Goal: Task Accomplishment & Management: Manage account settings

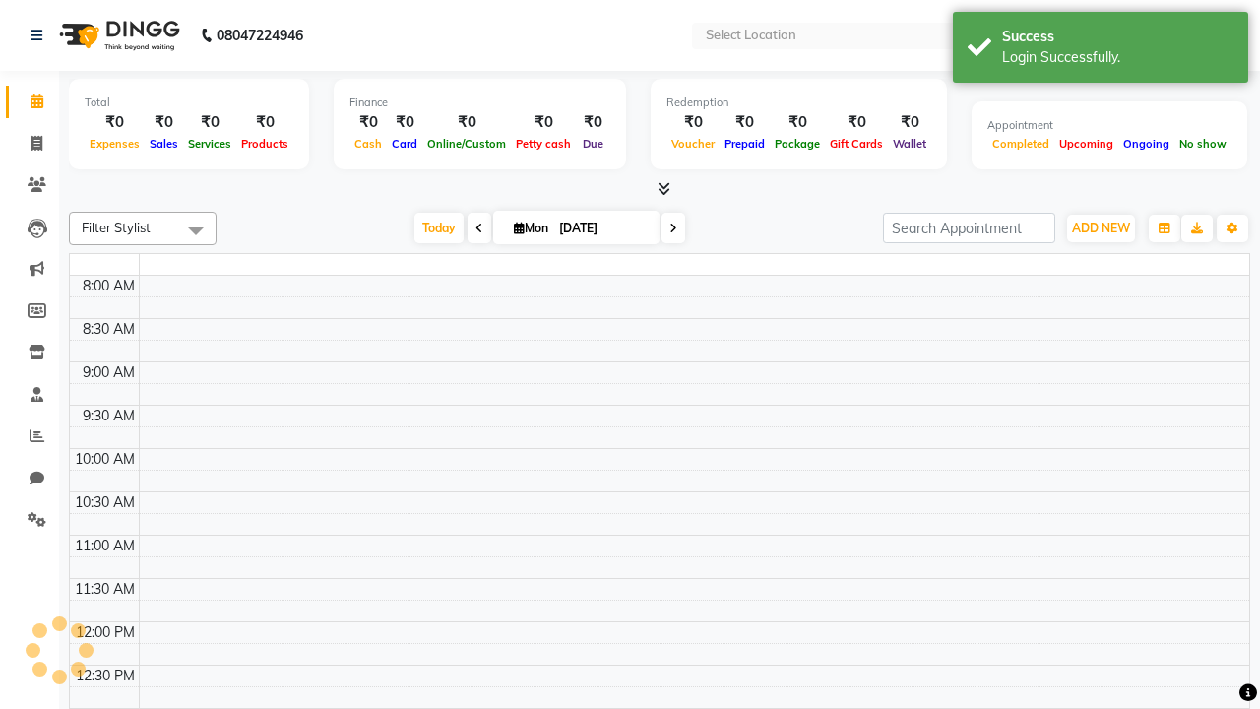
select select "en"
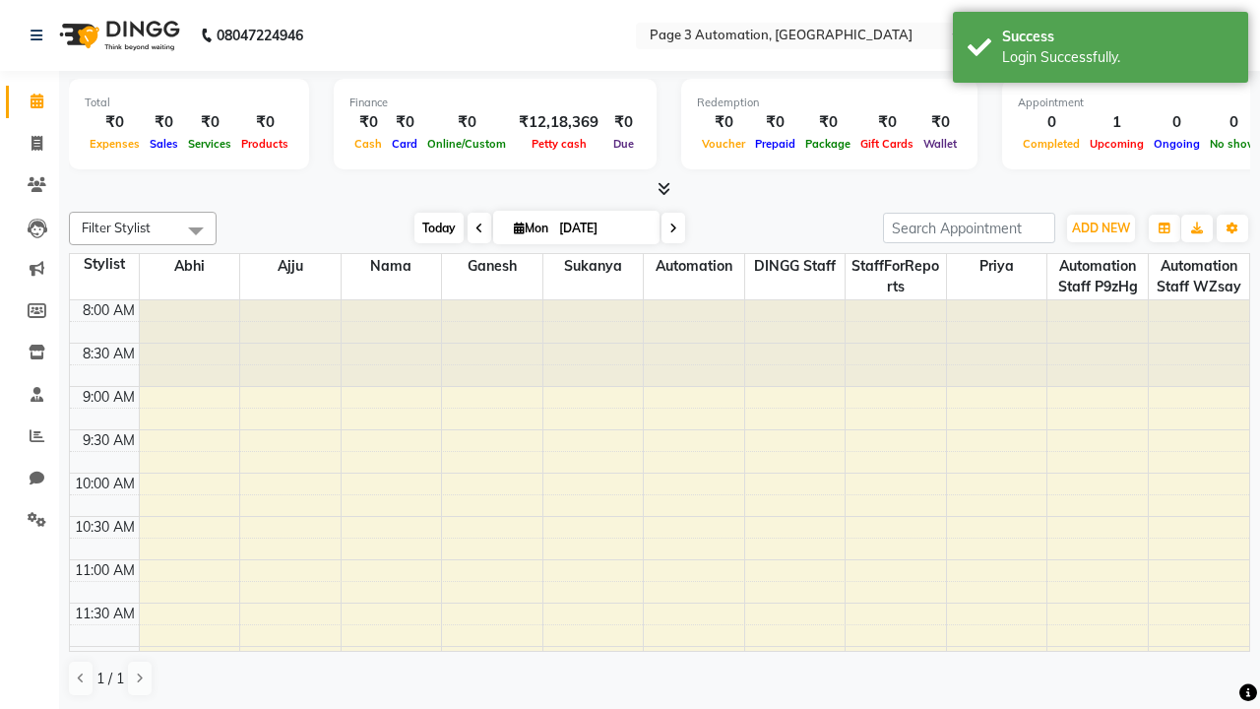
click at [429, 227] on span "Today" at bounding box center [439, 228] width 49 height 31
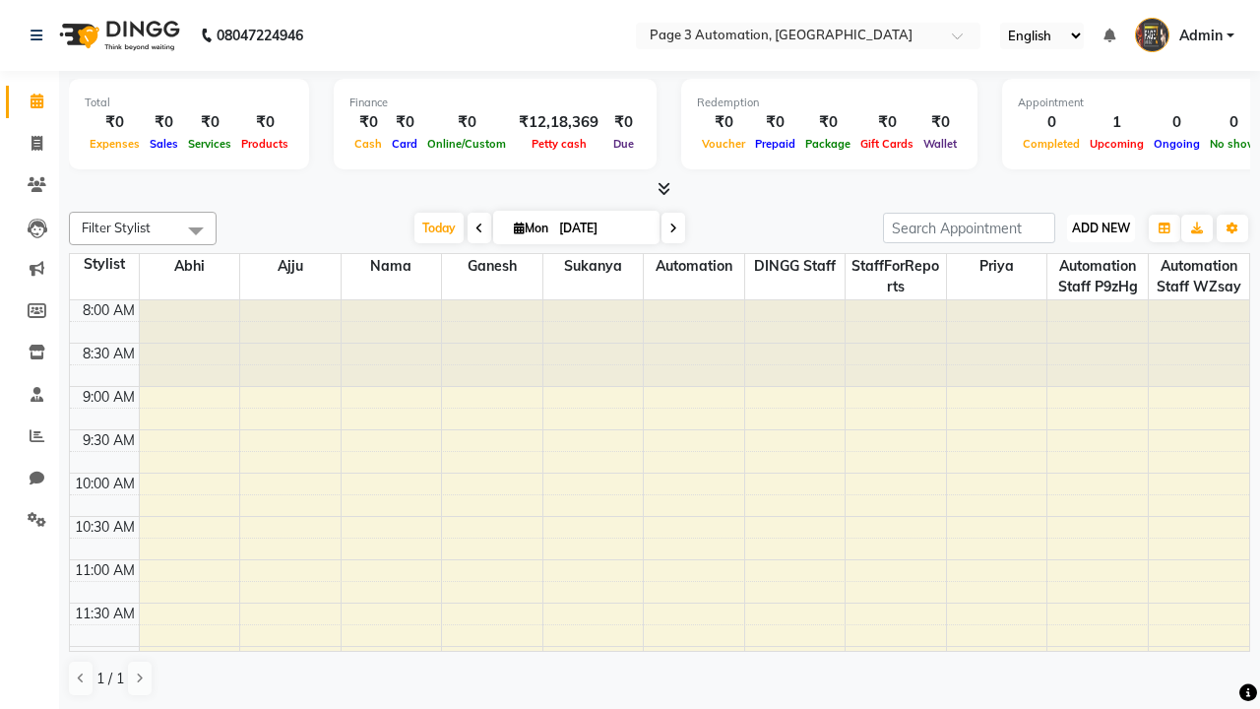
click at [1101, 227] on span "ADD NEW" at bounding box center [1101, 228] width 58 height 15
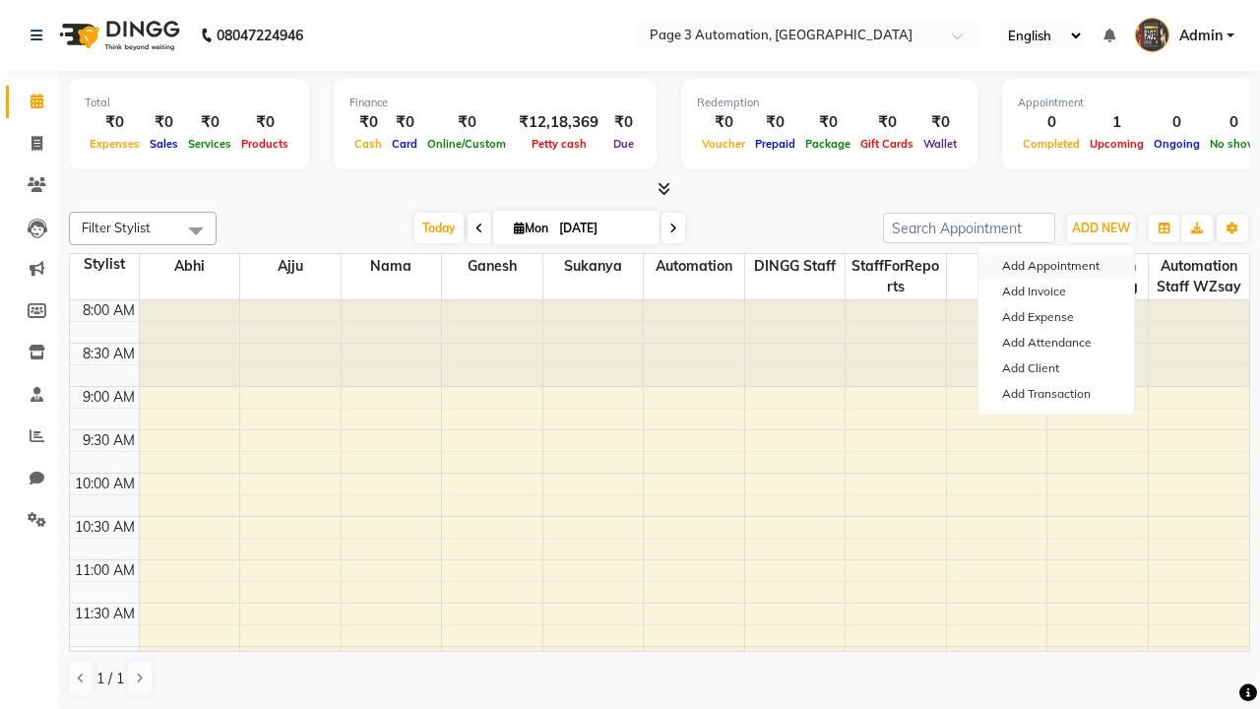
click at [1057, 266] on button "Add Appointment" at bounding box center [1057, 266] width 156 height 26
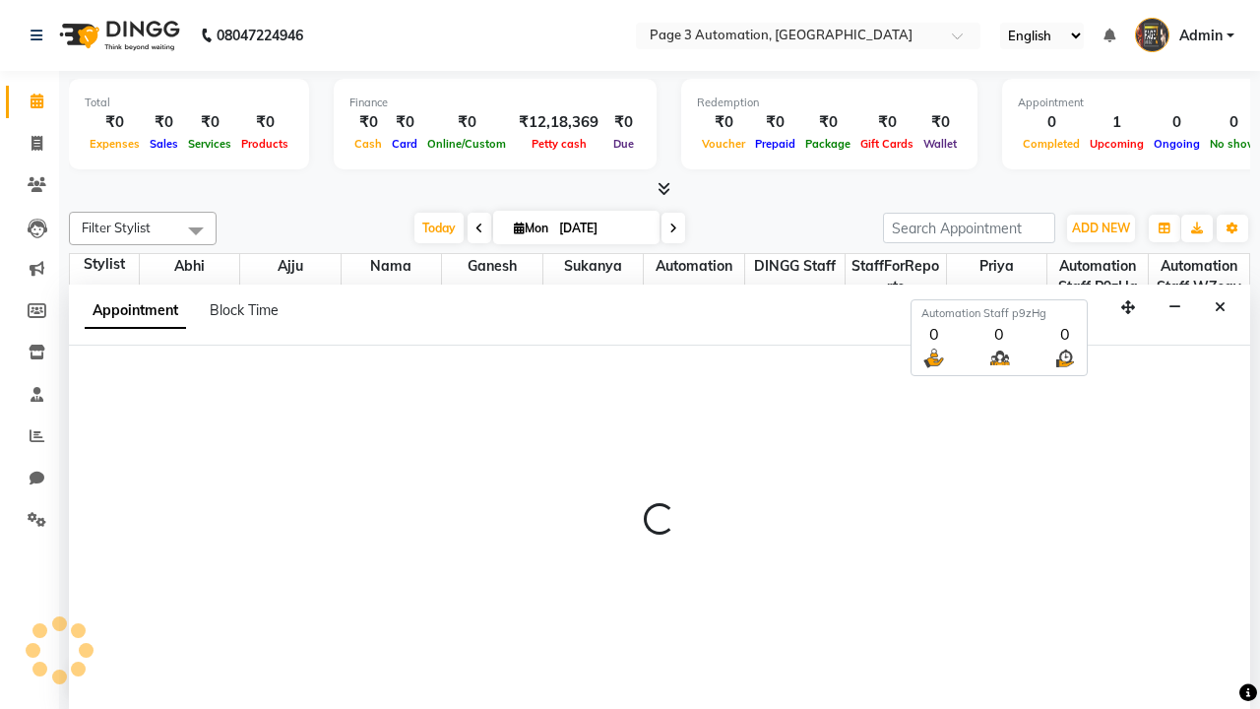
scroll to position [1, 0]
select select "tentative"
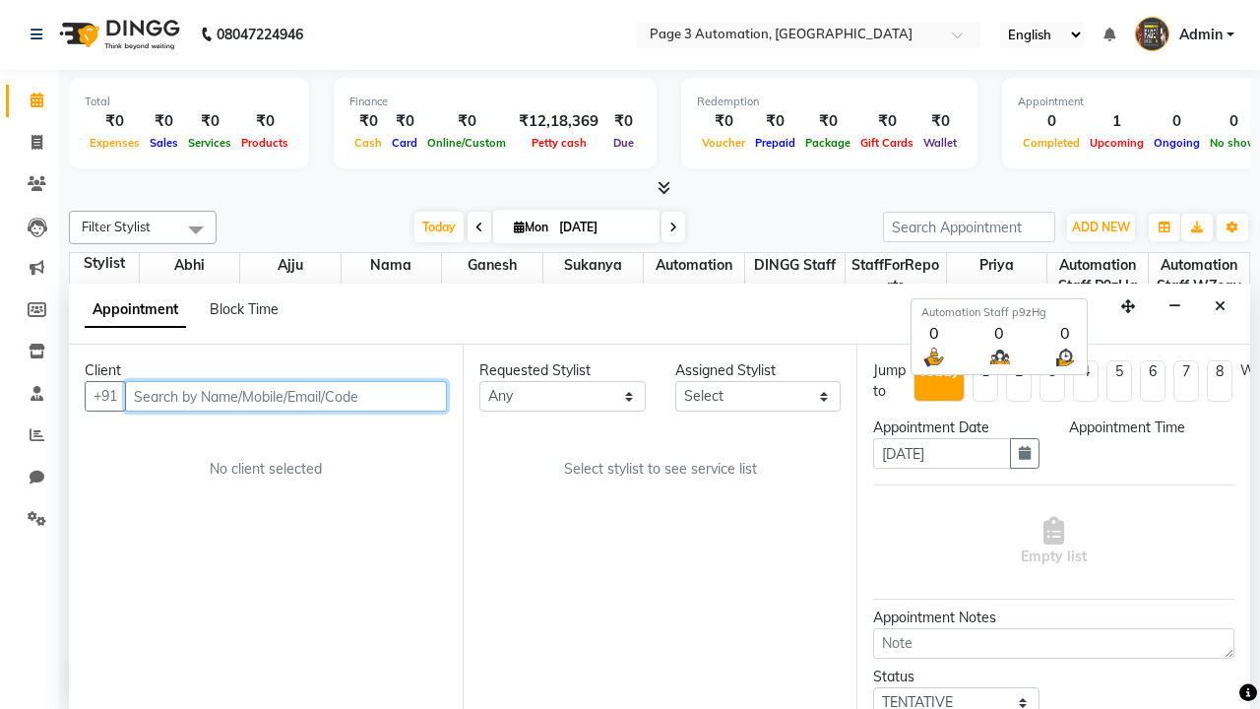
select select "540"
type input "8192346578"
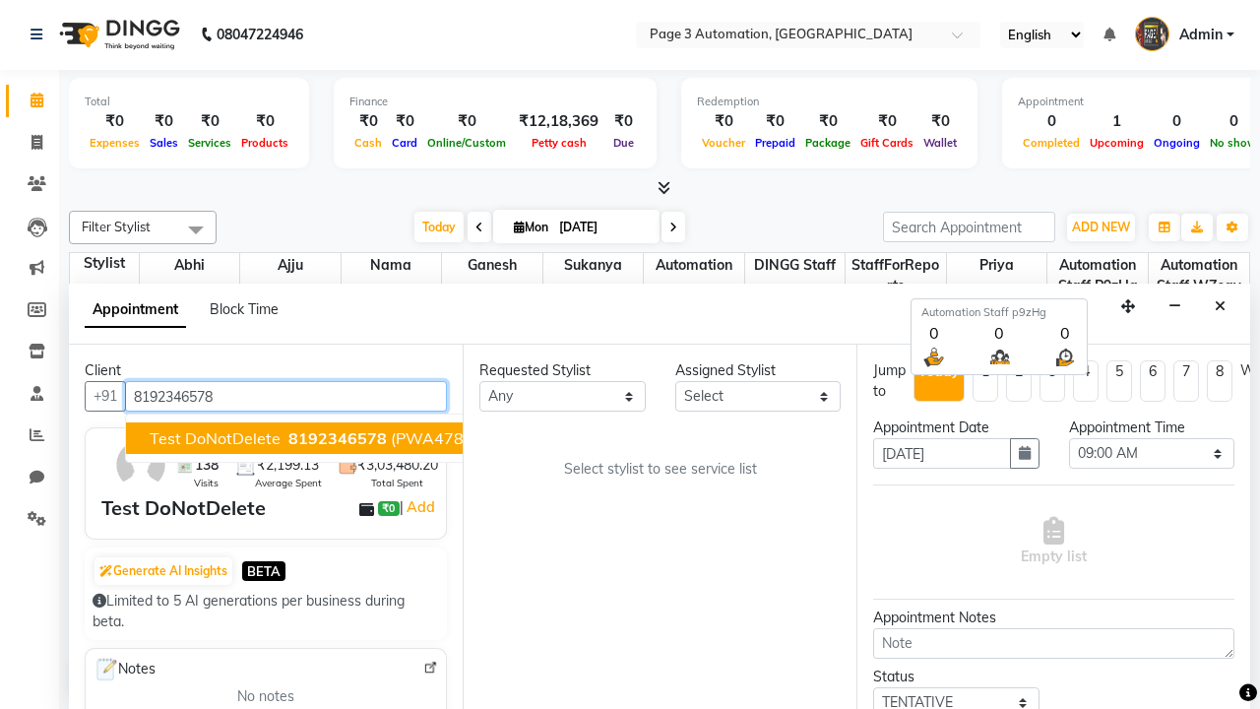
click at [289, 438] on span "8192346578" at bounding box center [338, 438] width 98 height 20
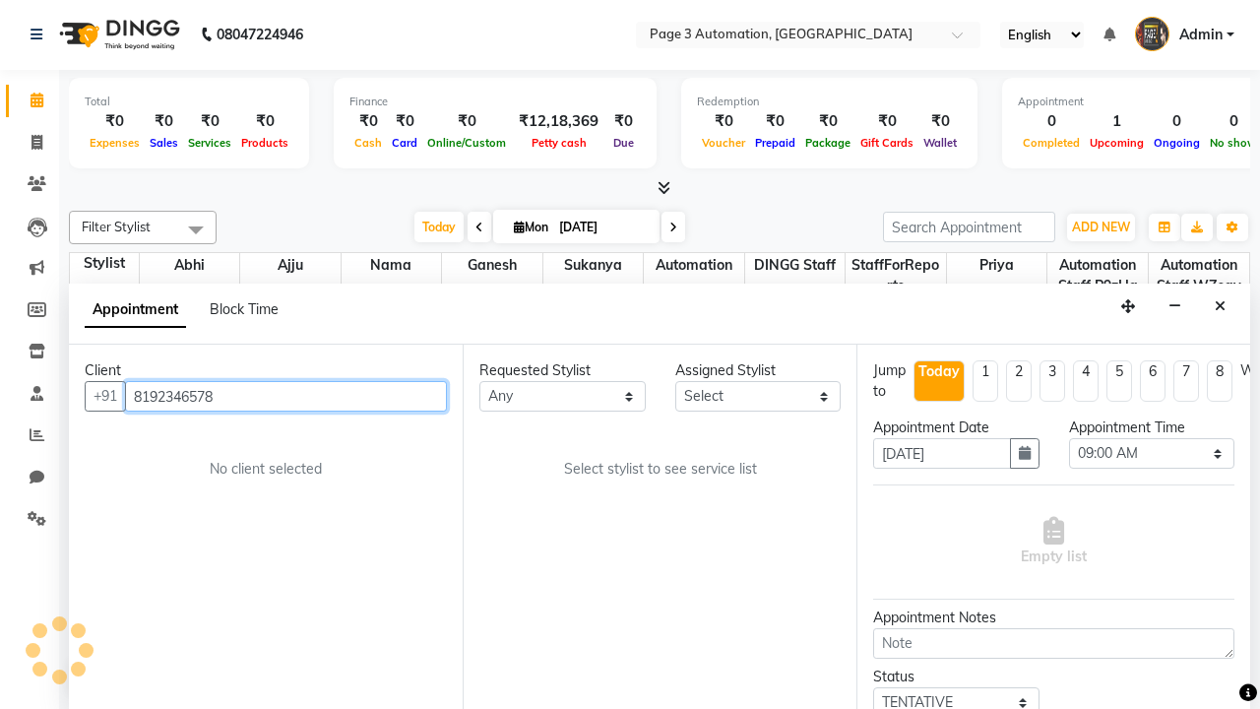
select select "711"
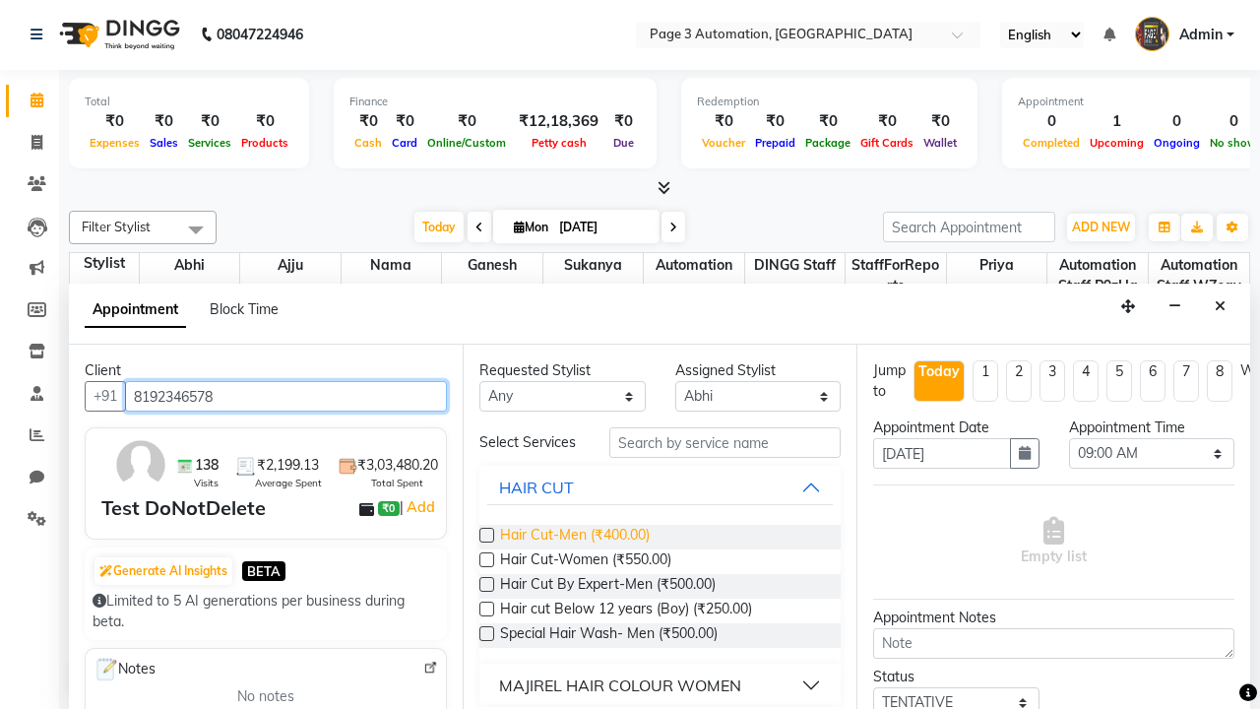
type input "8192346578"
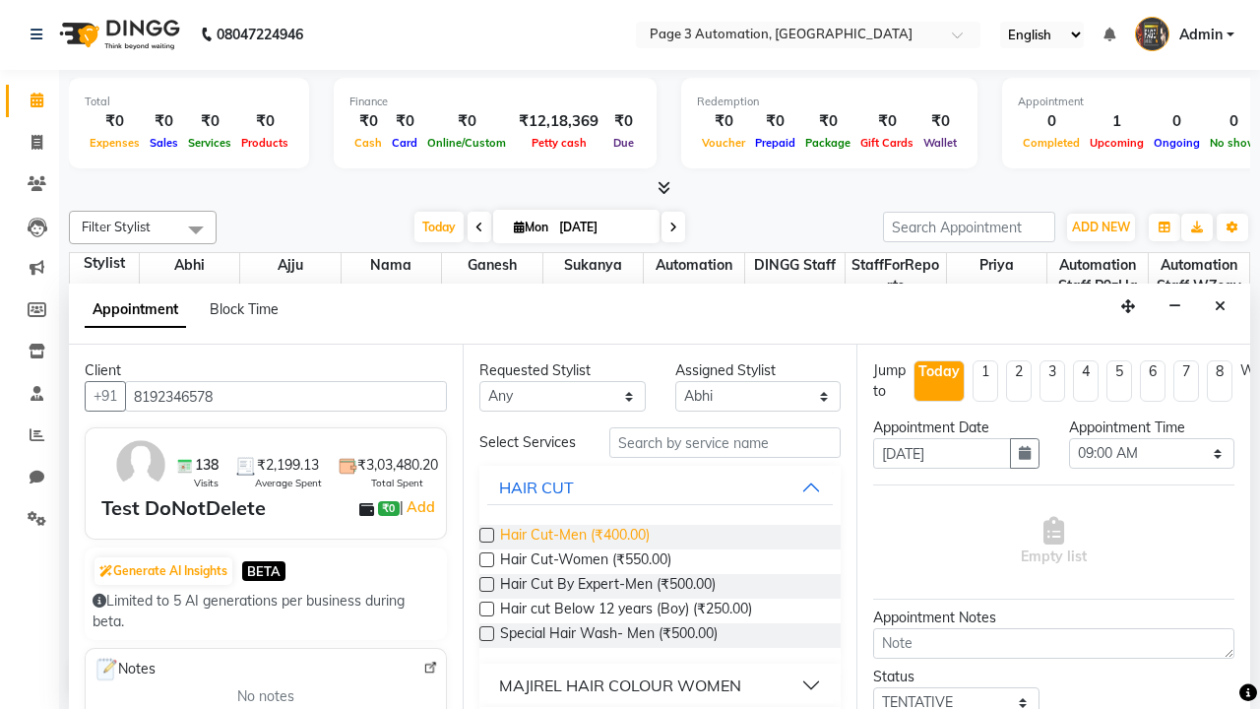
click at [574, 537] on span "Hair Cut-Men (₹400.00)" at bounding box center [575, 537] width 150 height 25
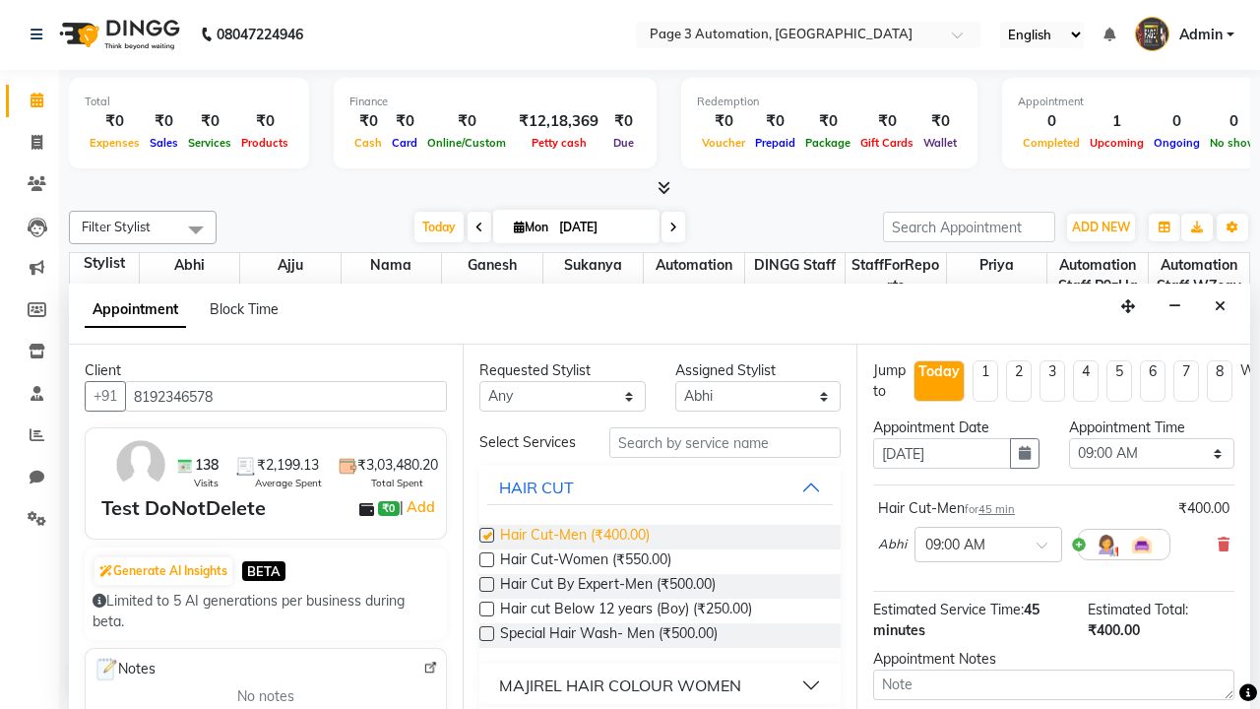
checkbox input "false"
click at [585, 561] on span "Hair Cut-Women (₹550.00)" at bounding box center [585, 561] width 171 height 25
checkbox input "true"
select select "735"
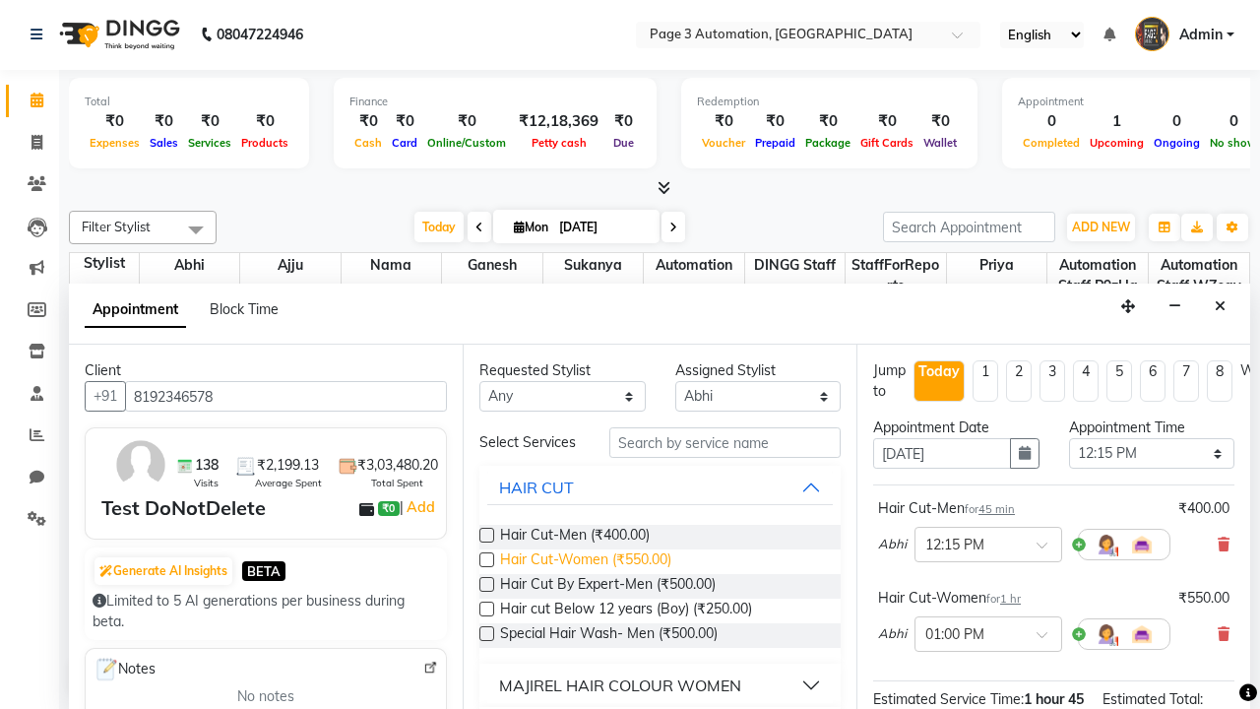
checkbox input "false"
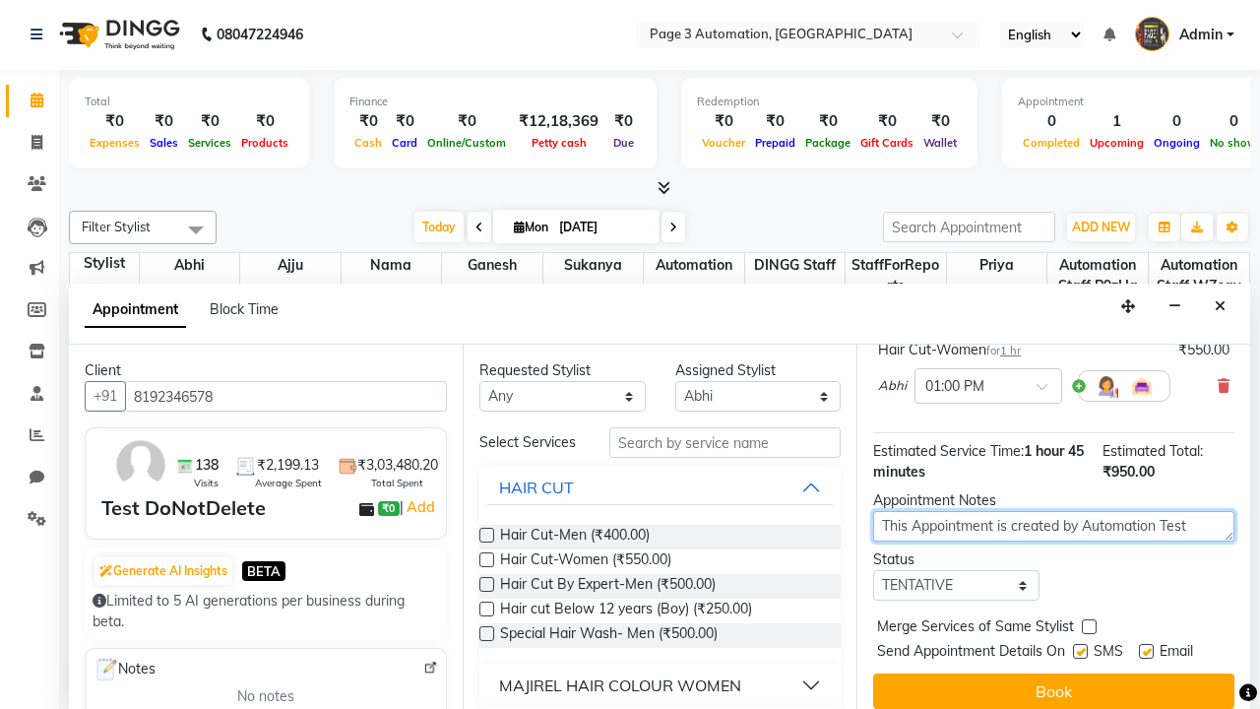
type textarea "This Appointment is created by Automation Test"
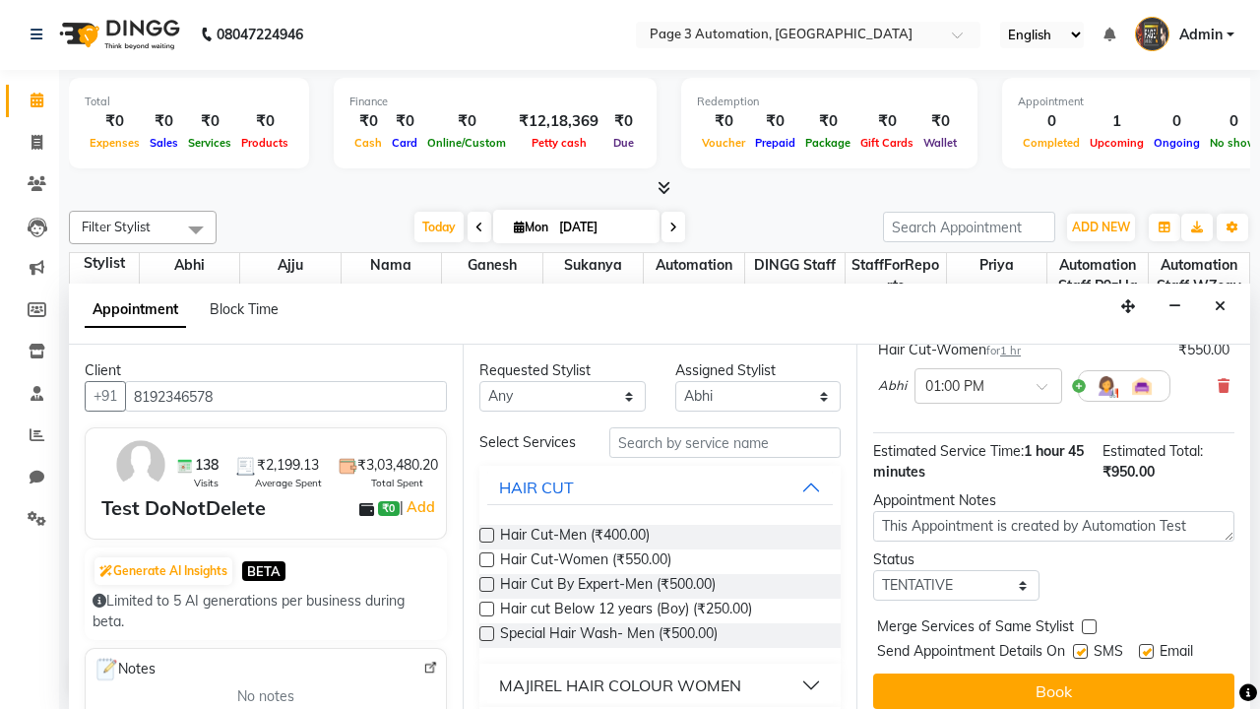
click at [1080, 651] on label at bounding box center [1080, 651] width 15 height 15
click at [1080, 651] on input "checkbox" at bounding box center [1079, 653] width 13 height 13
checkbox input "false"
click at [1146, 651] on label at bounding box center [1146, 651] width 15 height 15
click at [1146, 651] on input "checkbox" at bounding box center [1145, 653] width 13 height 13
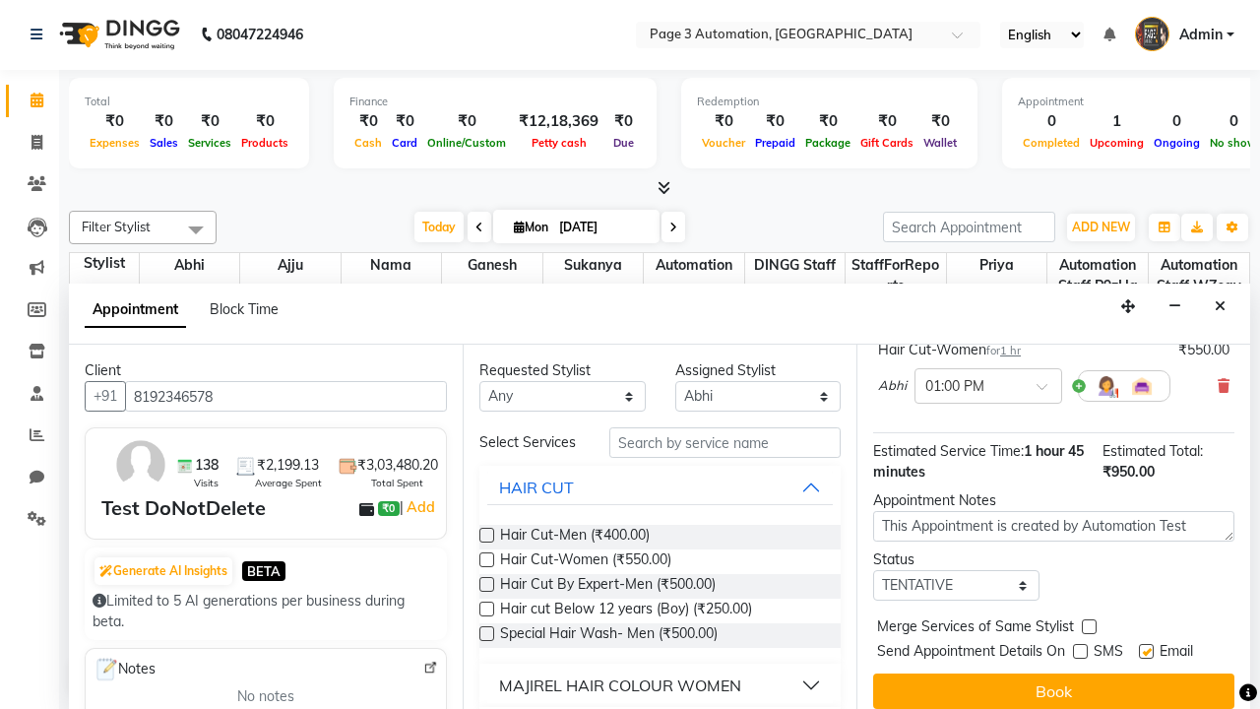
checkbox input "false"
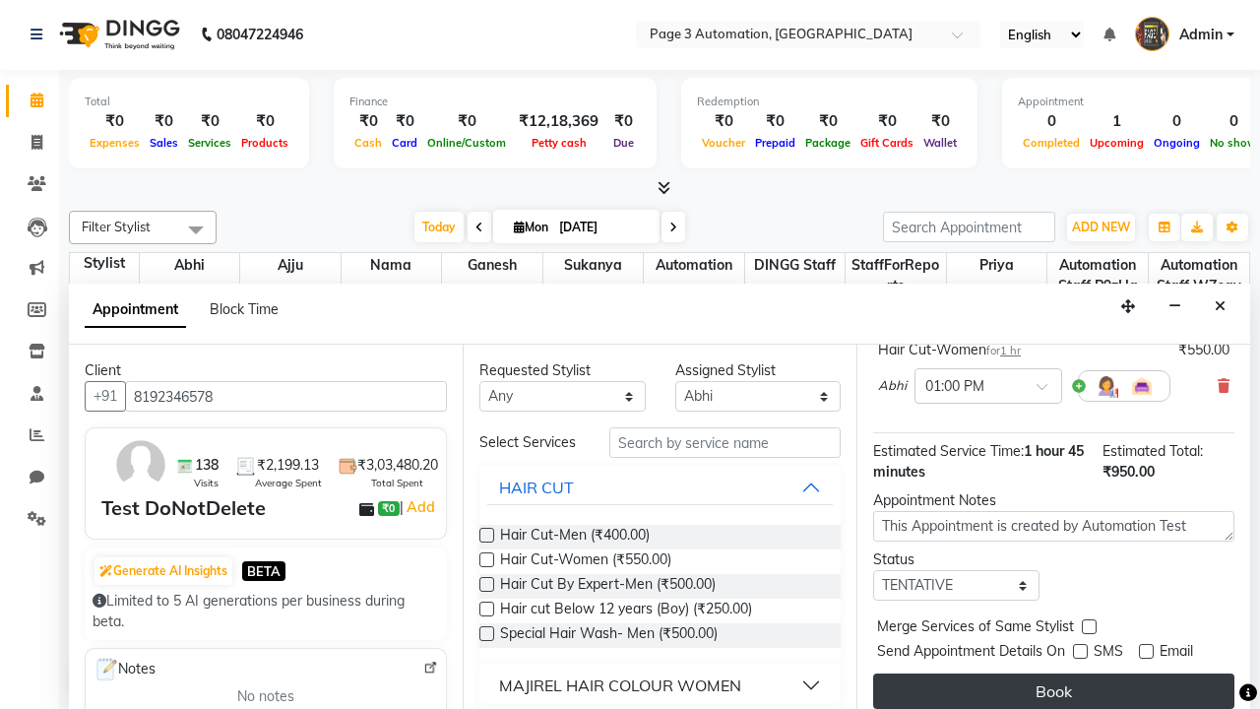
click at [1054, 691] on button "Book" at bounding box center [1053, 691] width 361 height 35
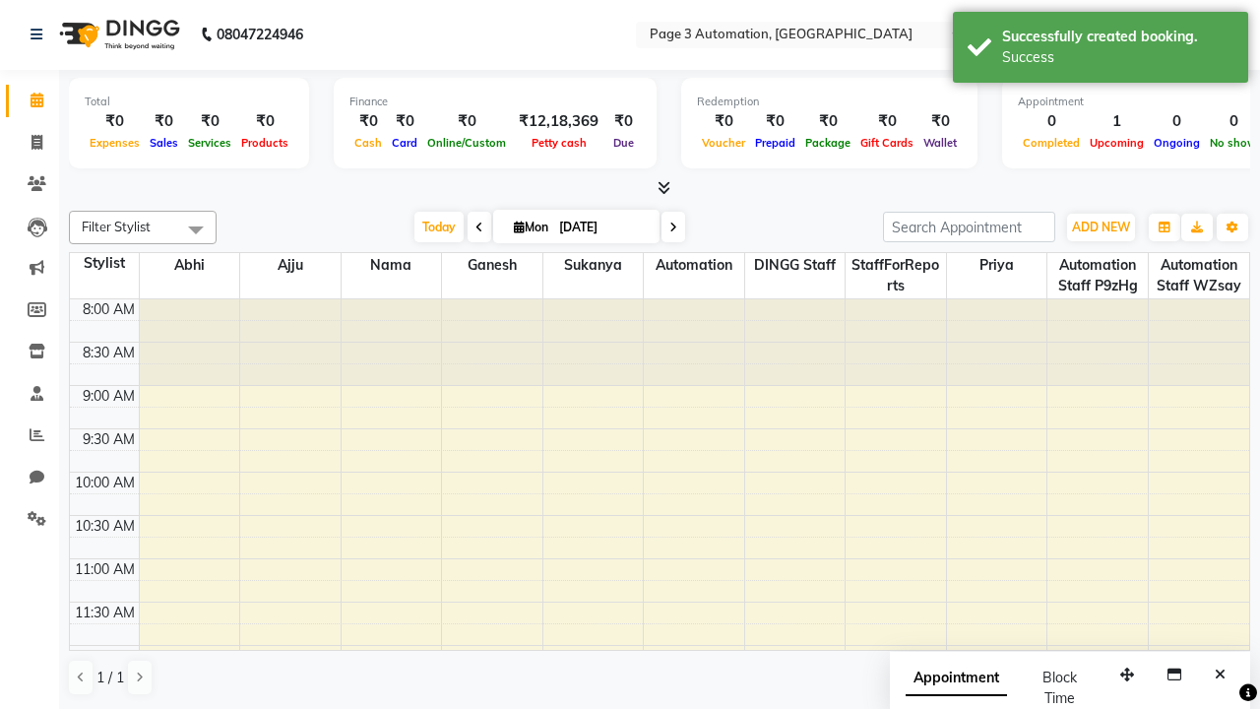
scroll to position [0, 0]
click at [1101, 50] on div "Success" at bounding box center [1117, 57] width 231 height 21
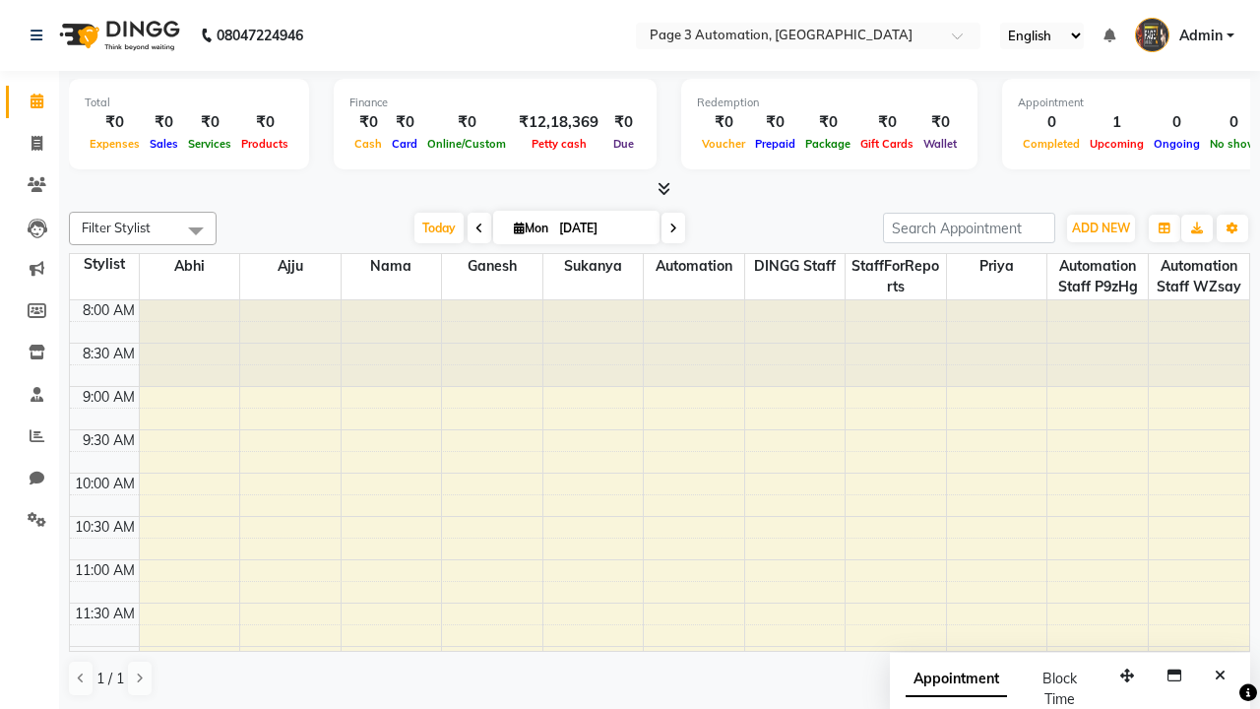
click at [196, 230] on span at bounding box center [195, 230] width 39 height 37
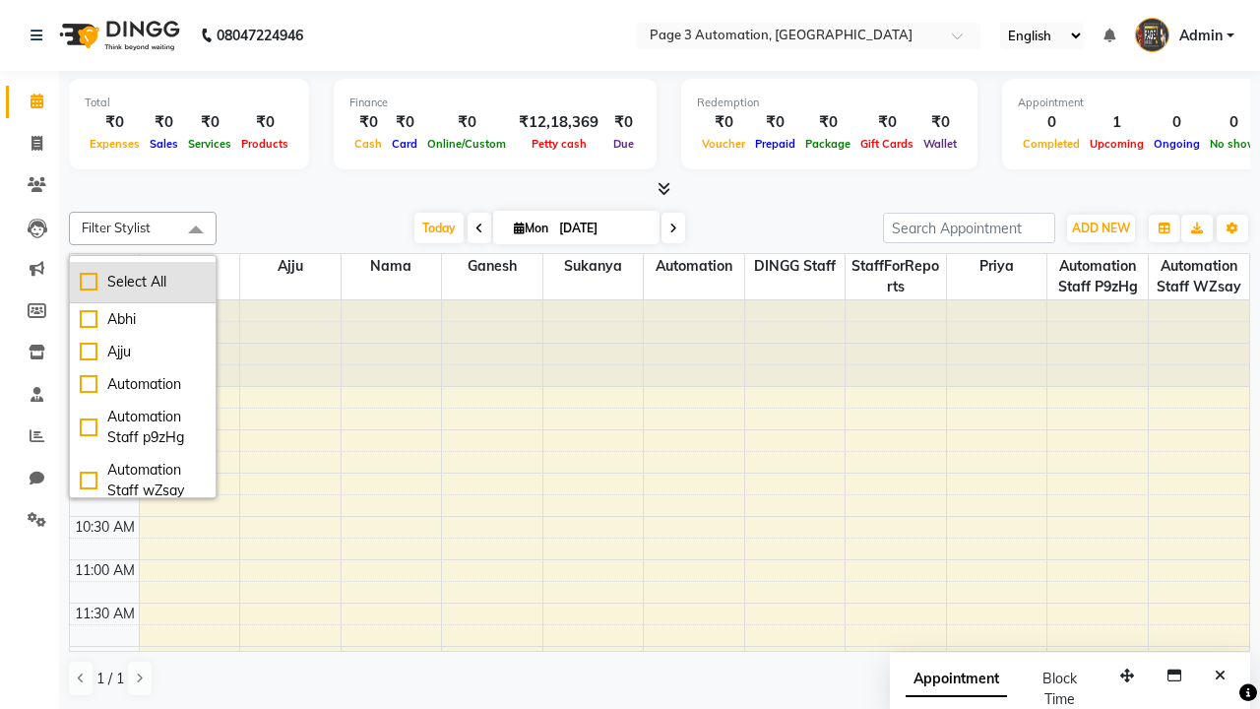
click at [143, 282] on div "Select All" at bounding box center [143, 282] width 126 height 21
checkbox input "true"
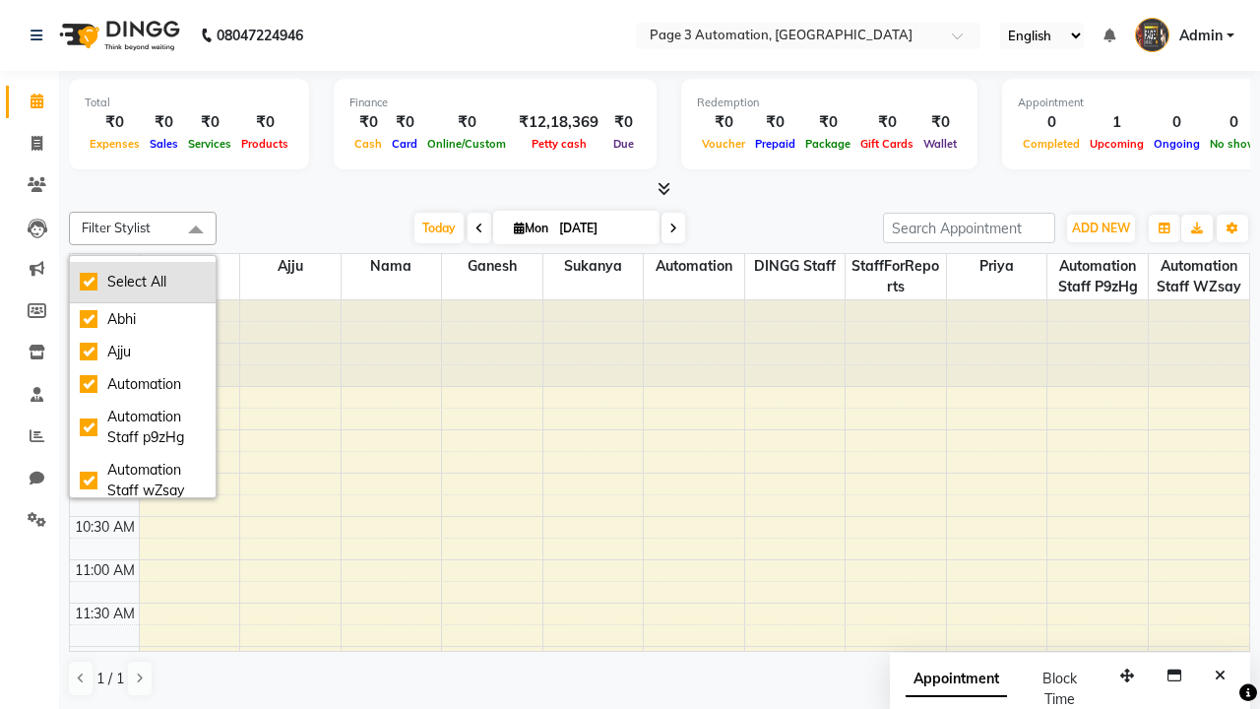
checkbox input "true"
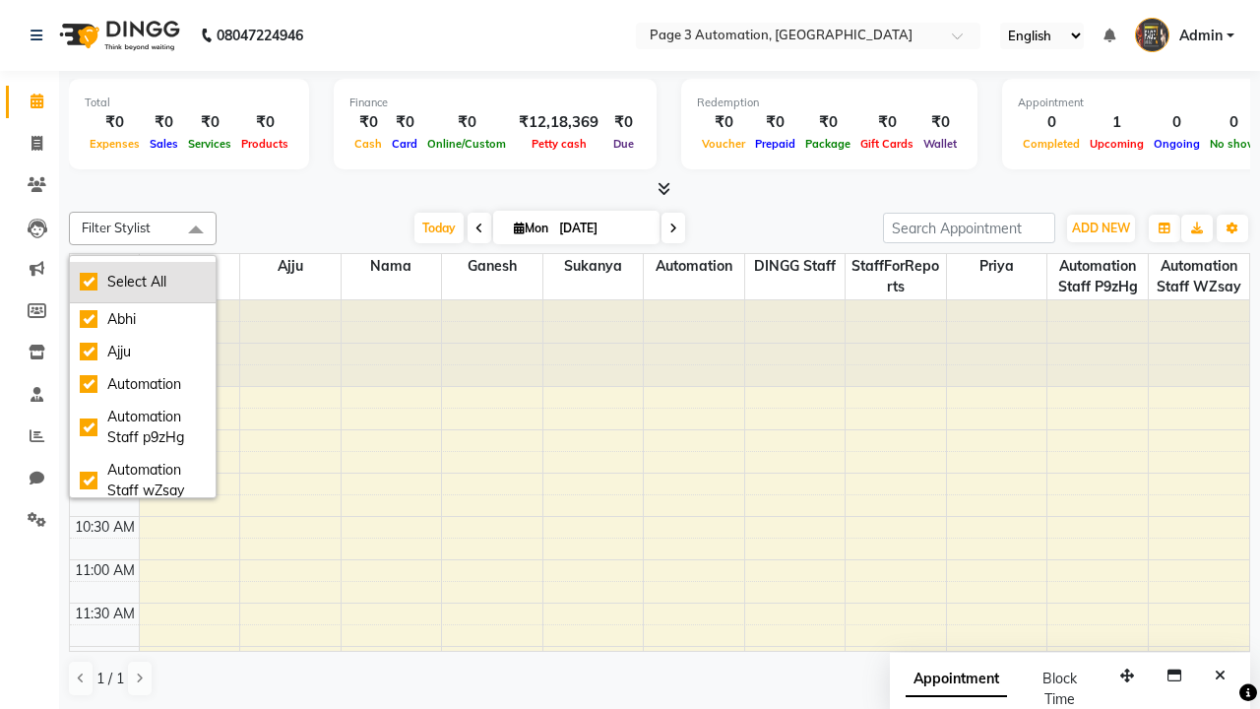
checkbox input "true"
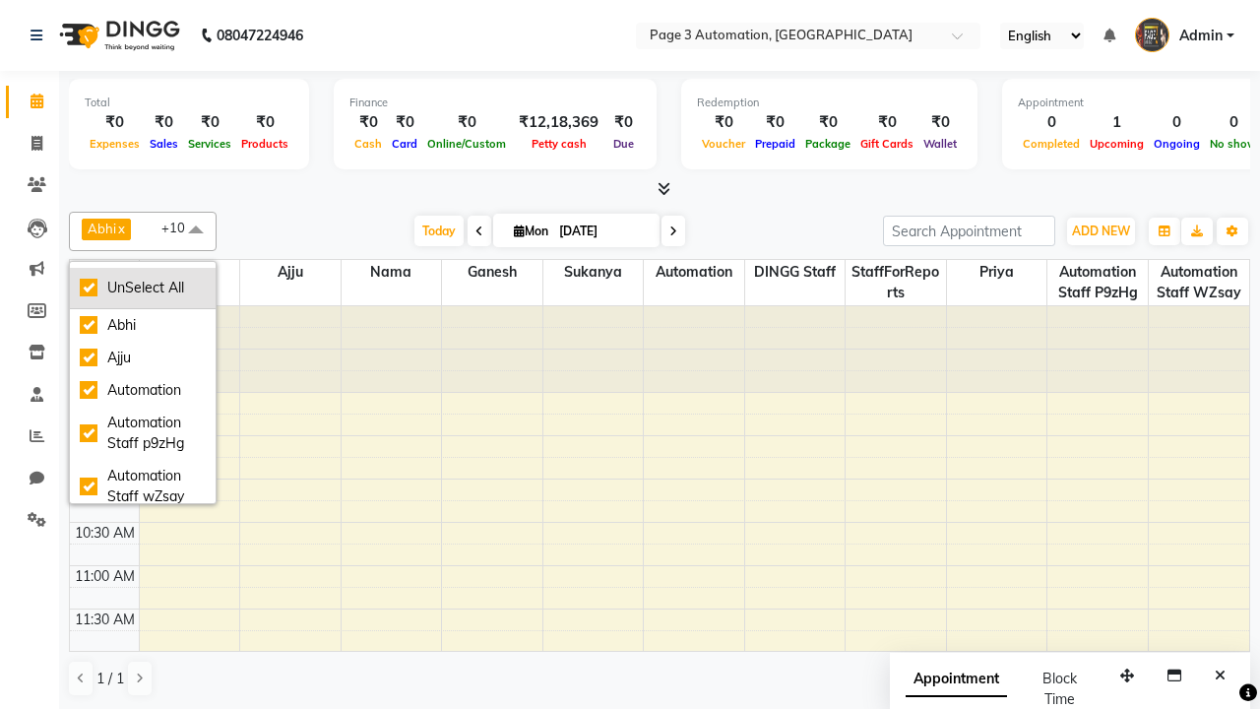
click at [143, 288] on div "UnSelect All" at bounding box center [143, 288] width 126 height 21
checkbox input "false"
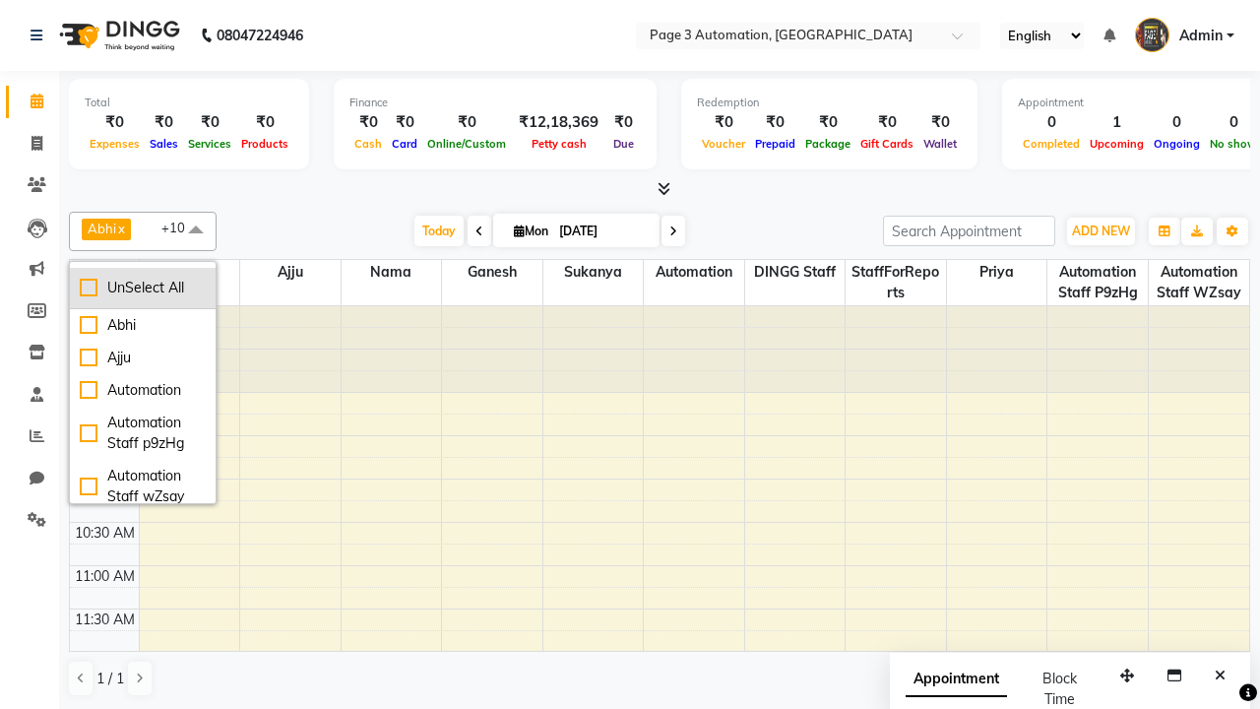
checkbox input "false"
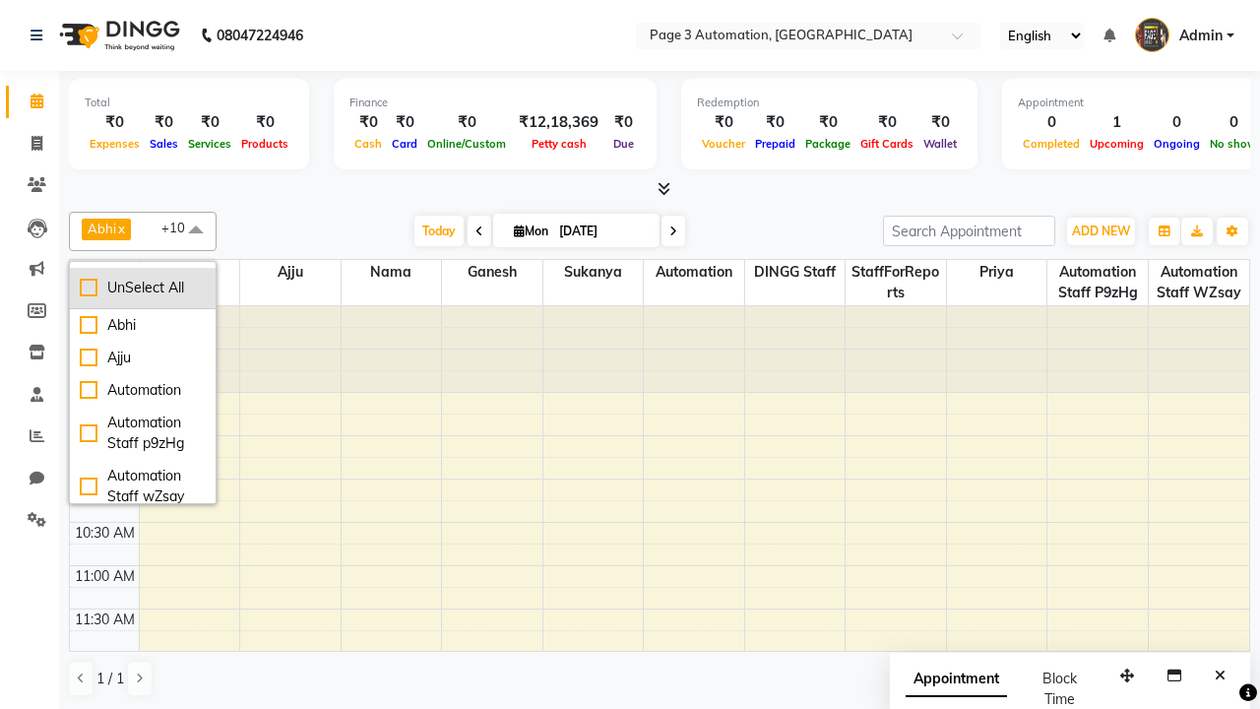
checkbox input "false"
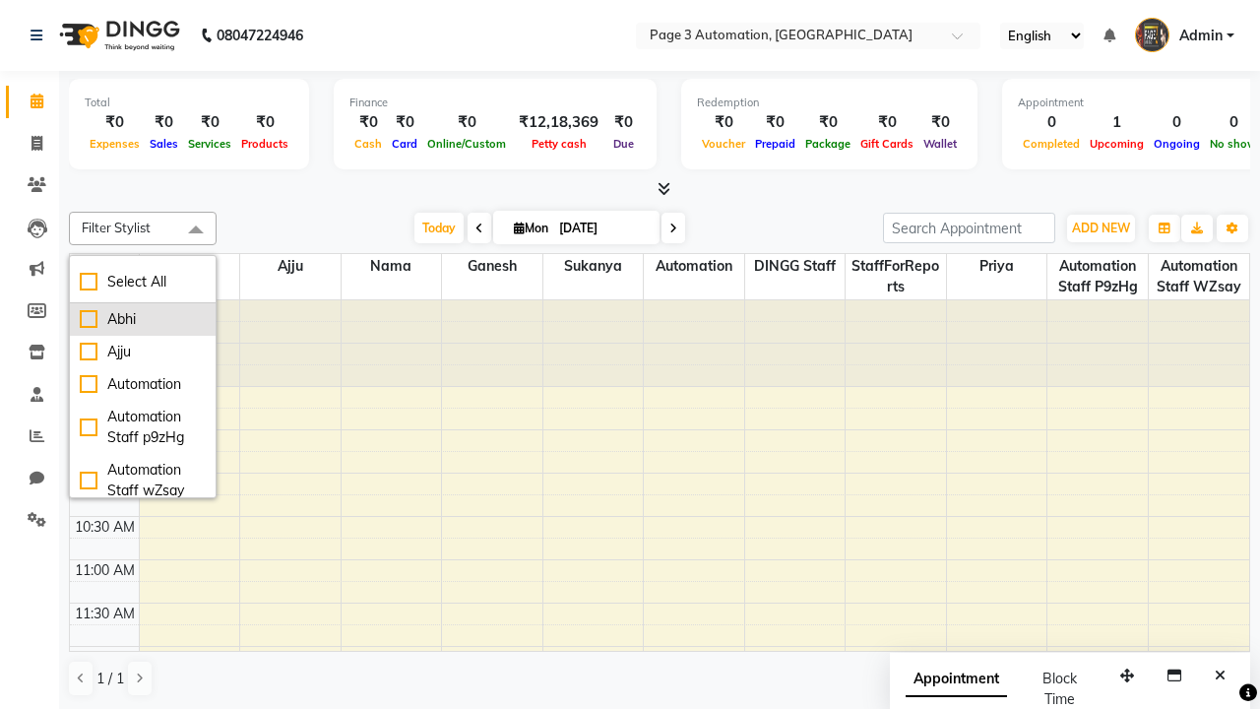
click at [143, 319] on div "Abhi" at bounding box center [143, 319] width 126 height 21
checkbox input "true"
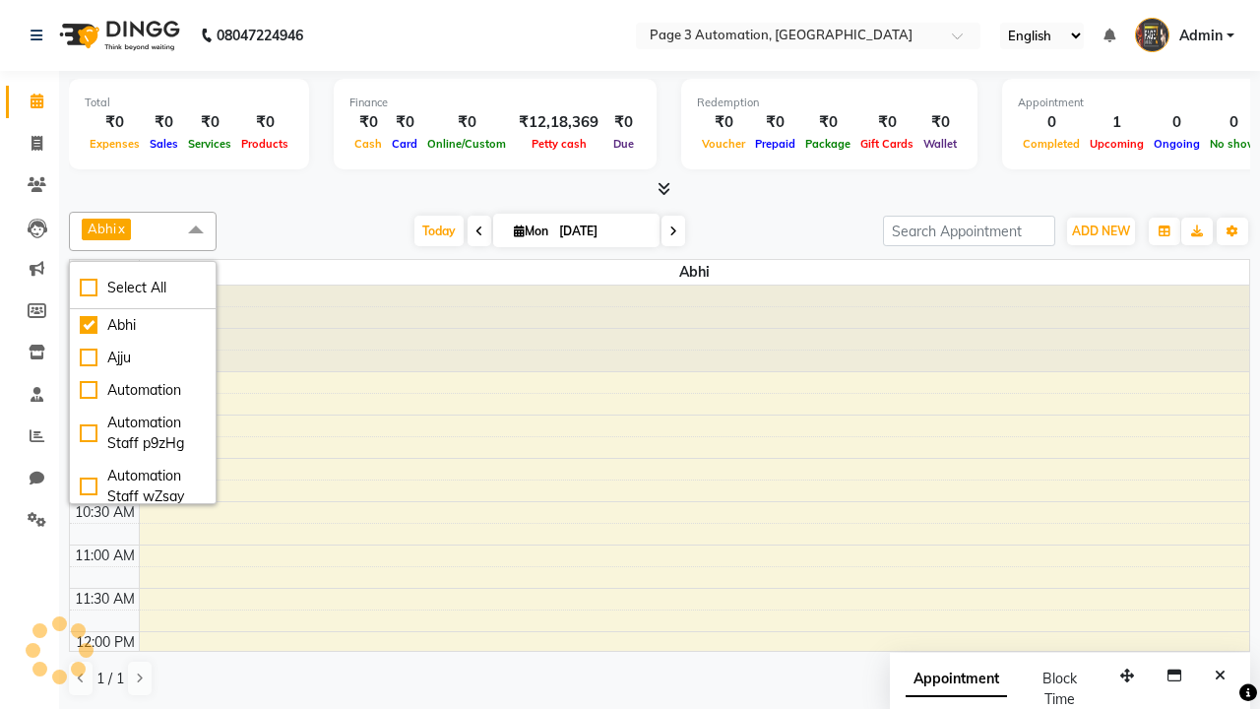
click at [196, 230] on span at bounding box center [195, 230] width 39 height 37
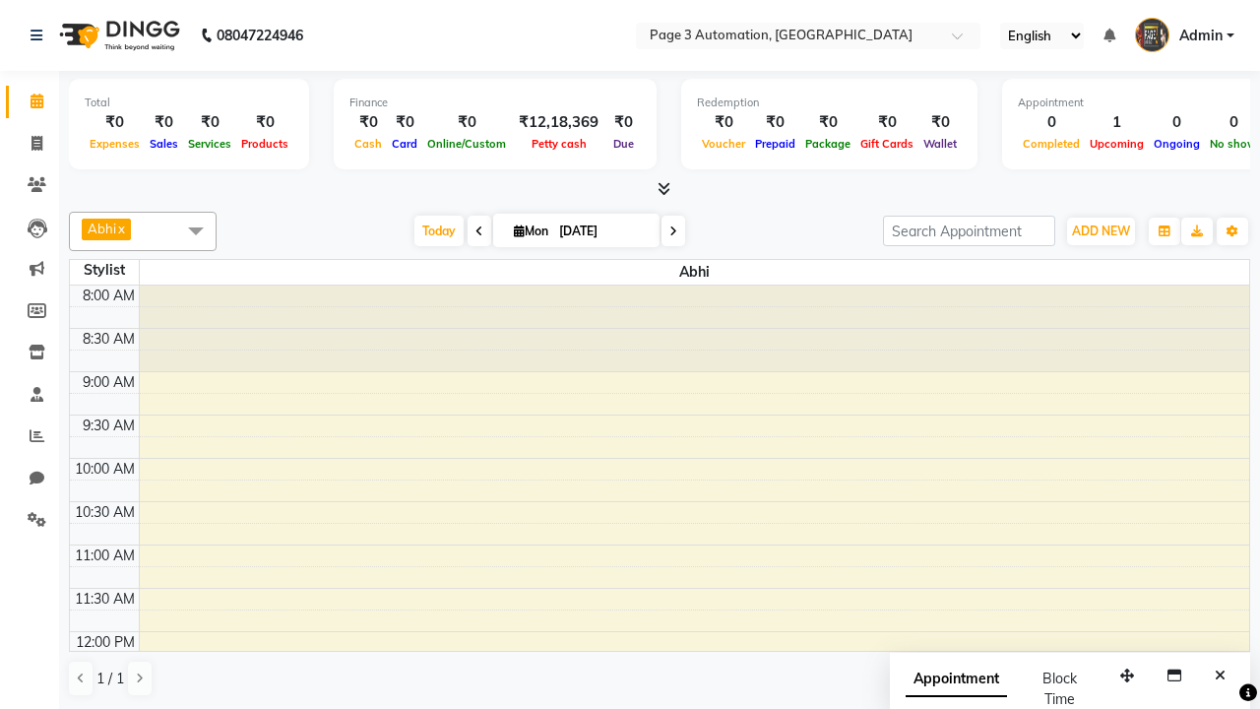
click at [681, 655] on div "Test DoNotDelete, TK07, 12:15 PM-01:00 PM, Hair Cut-Men" at bounding box center [682, 686] width 1078 height 62
select select "7"
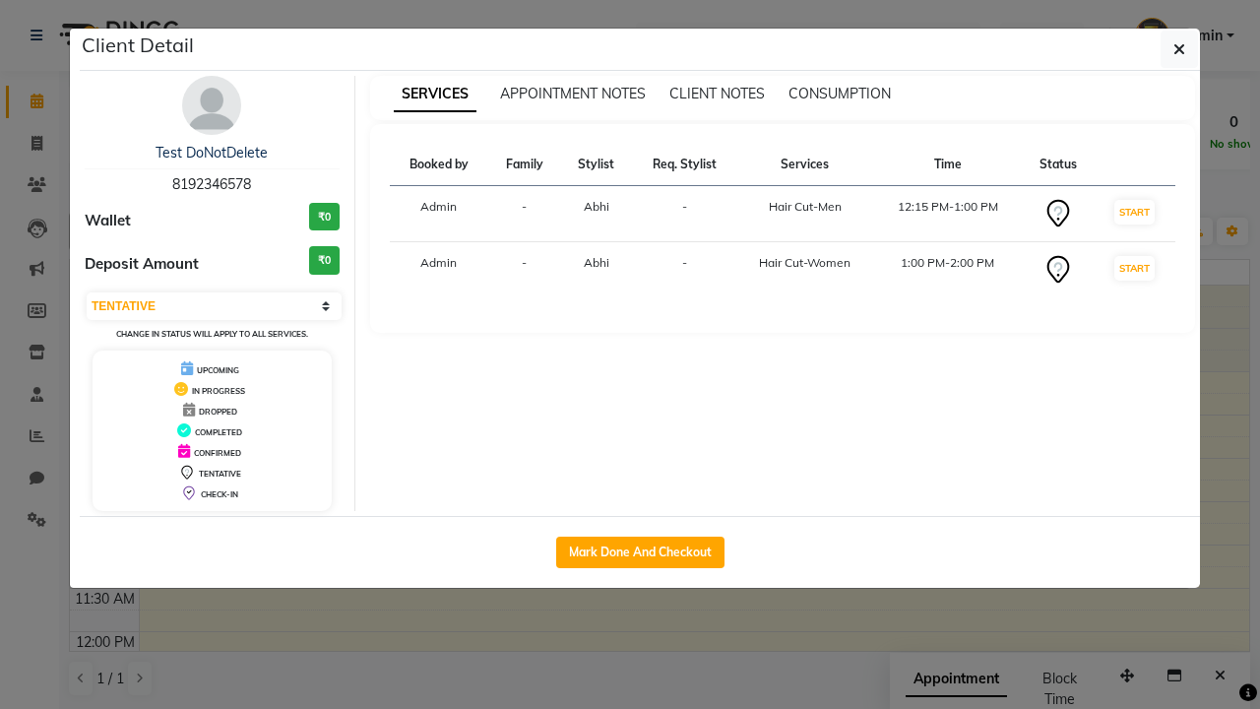
scroll to position [218, 0]
click at [1180, 49] on icon "button" at bounding box center [1180, 49] width 12 height 16
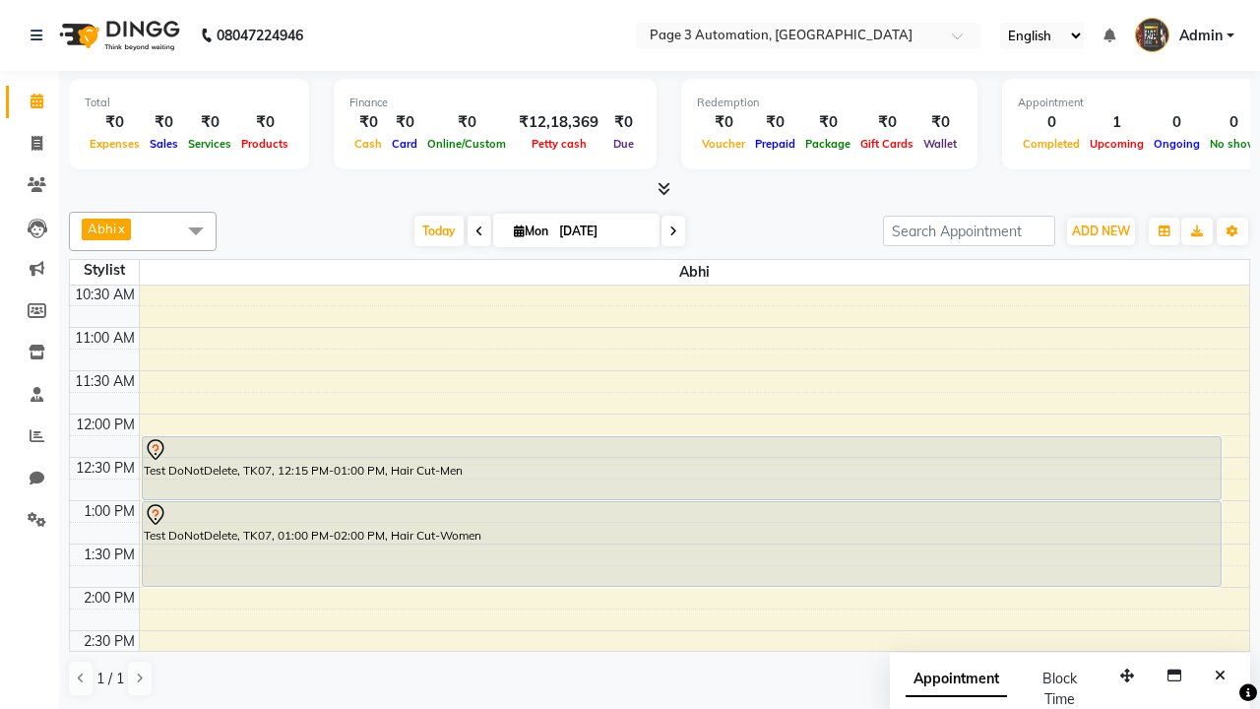
click at [681, 544] on div "Test DoNotDelete, TK07, 01:00 PM-02:00 PM, Hair Cut-Women" at bounding box center [682, 544] width 1078 height 84
select select "7"
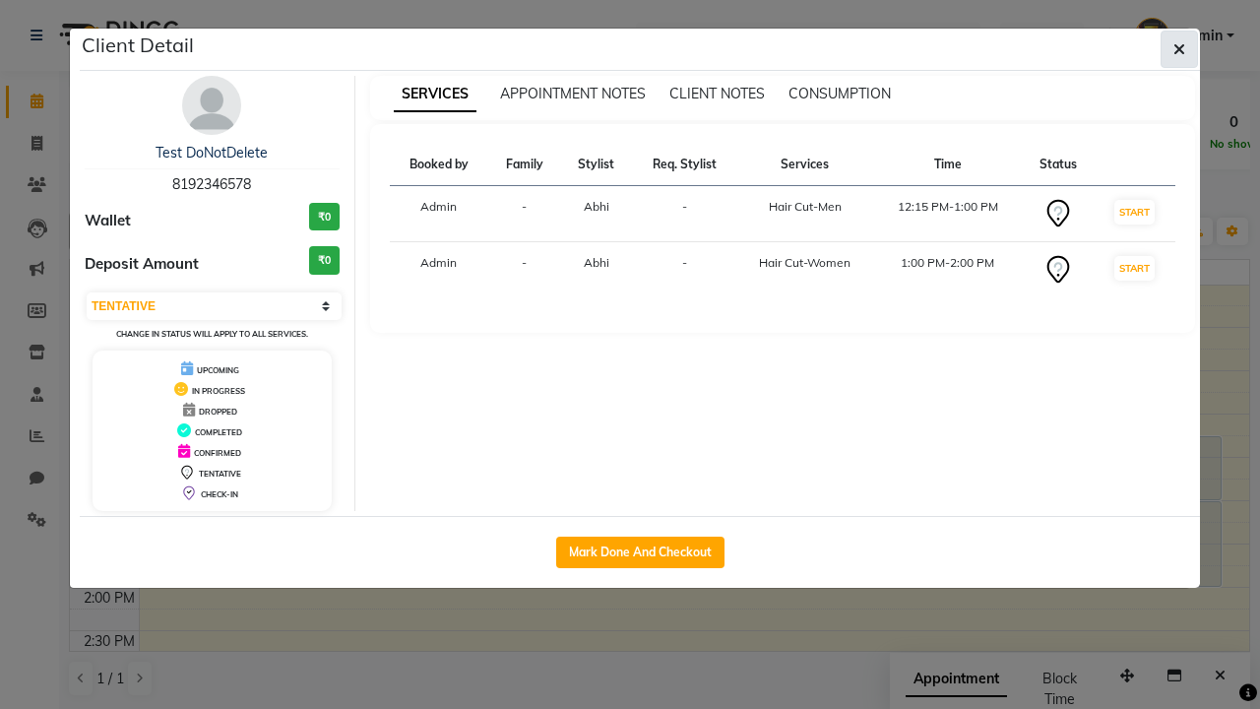
click at [1180, 49] on icon "button" at bounding box center [1180, 49] width 12 height 16
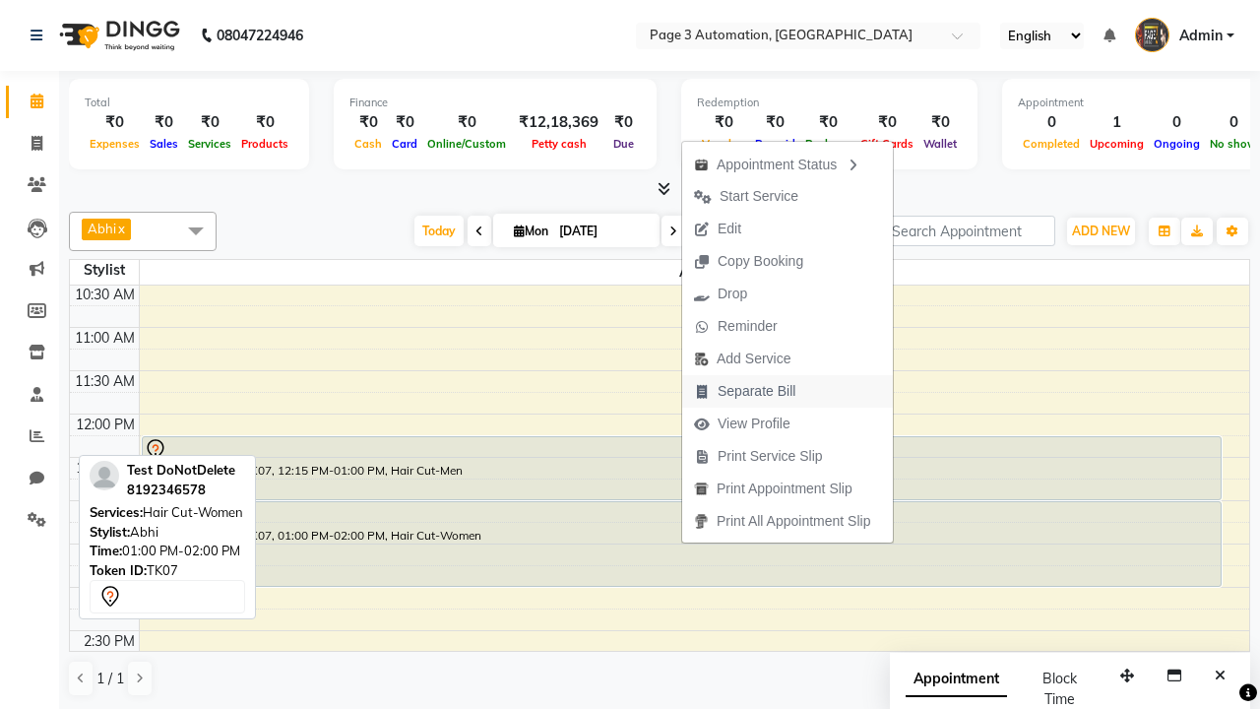
click at [791, 391] on span "Separate Bill" at bounding box center [757, 391] width 78 height 21
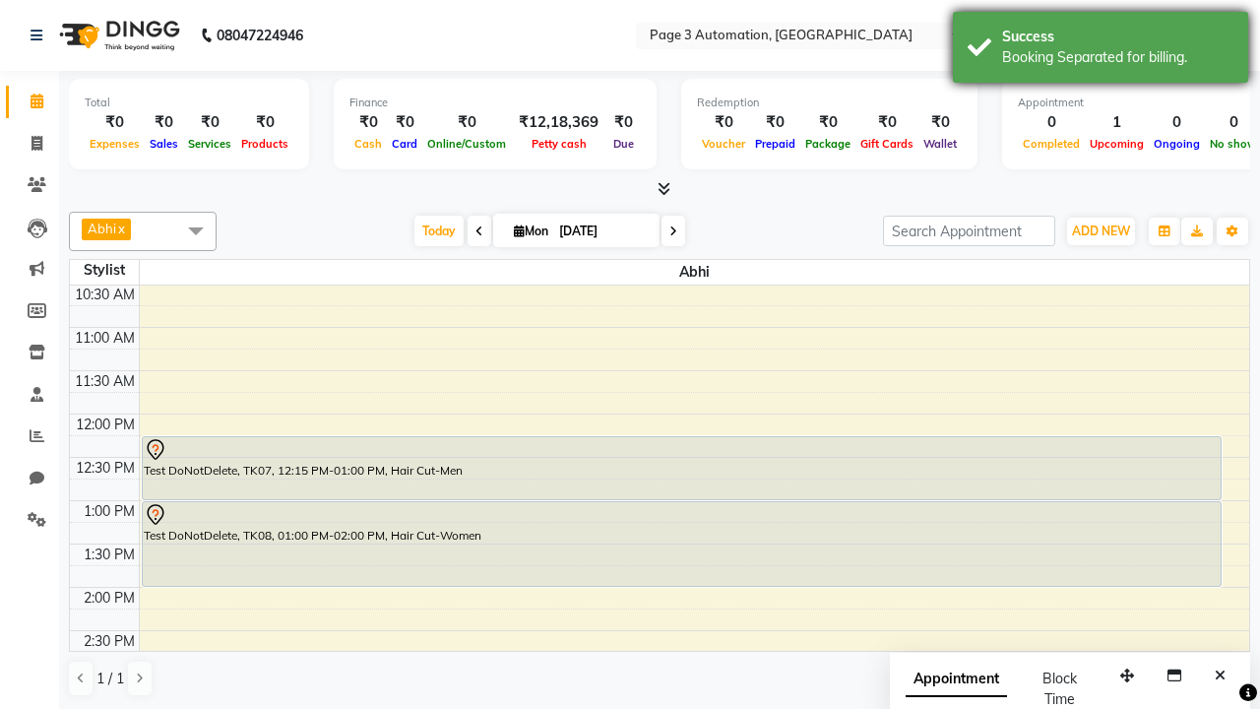
click at [1101, 50] on div "Booking Separated for billing." at bounding box center [1117, 57] width 231 height 21
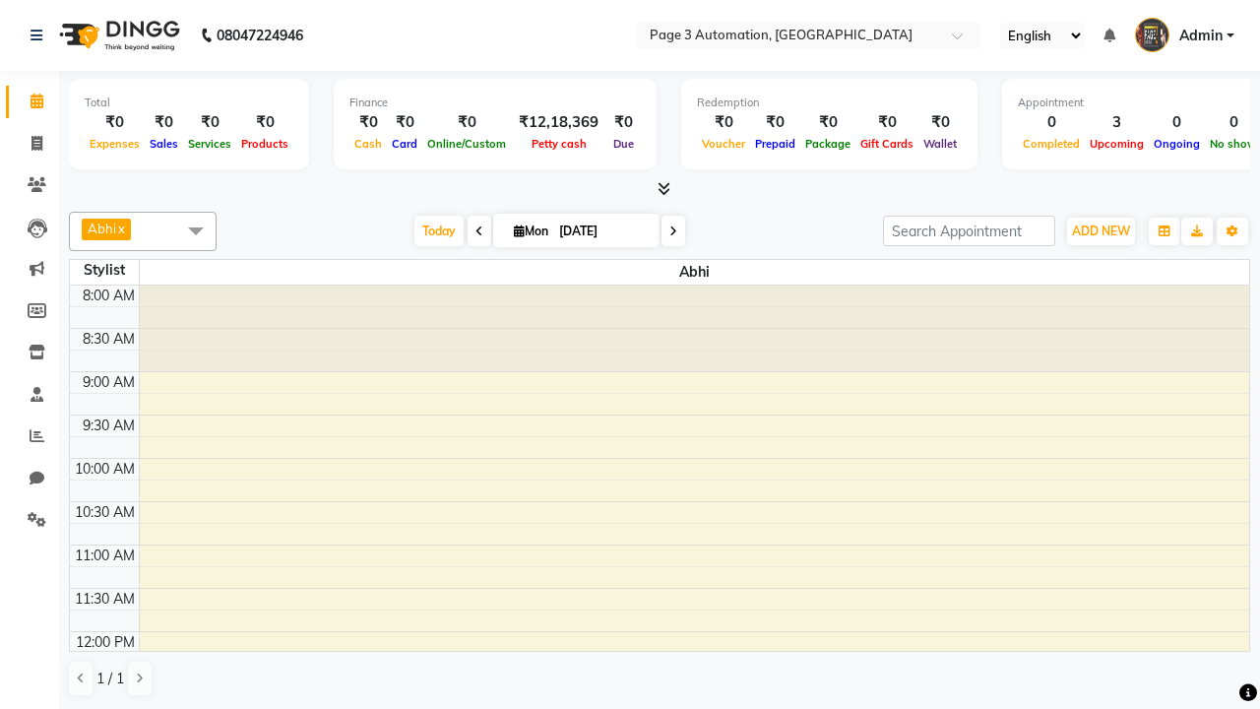
click at [681, 655] on div "Test DoNotDelete, TK07, 12:15 PM-01:00 PM, Hair Cut-Men" at bounding box center [682, 686] width 1078 height 62
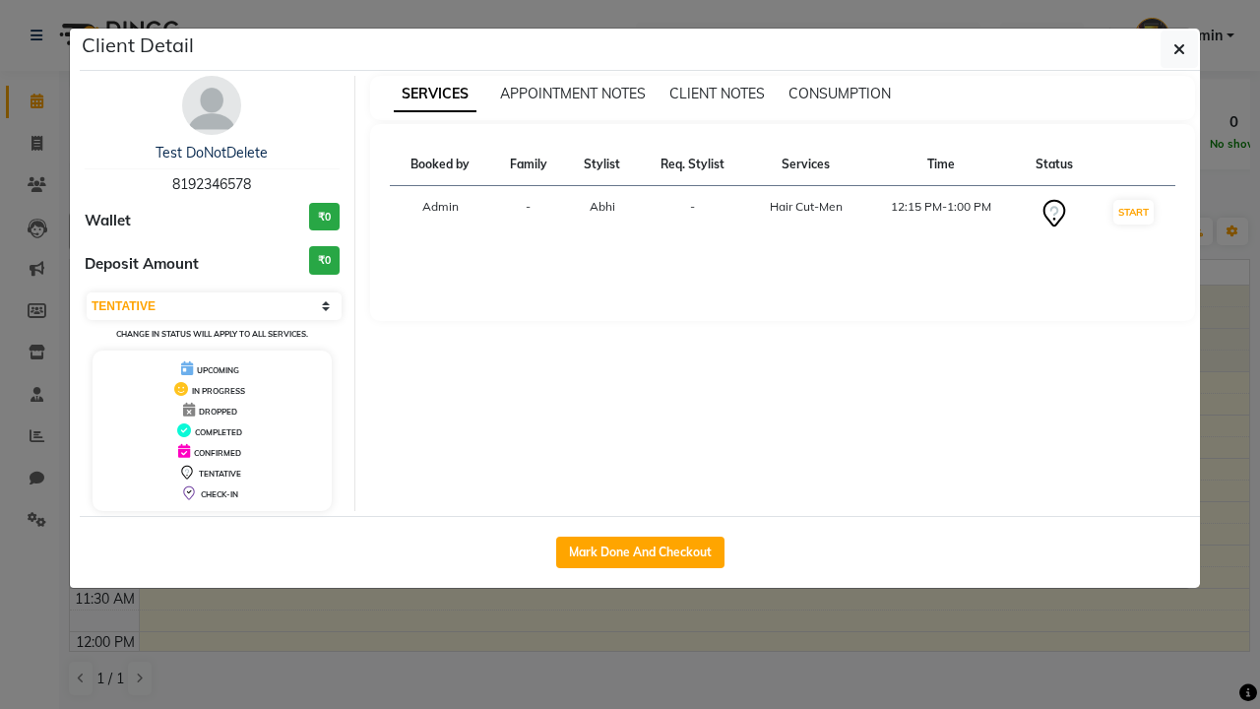
select select "2"
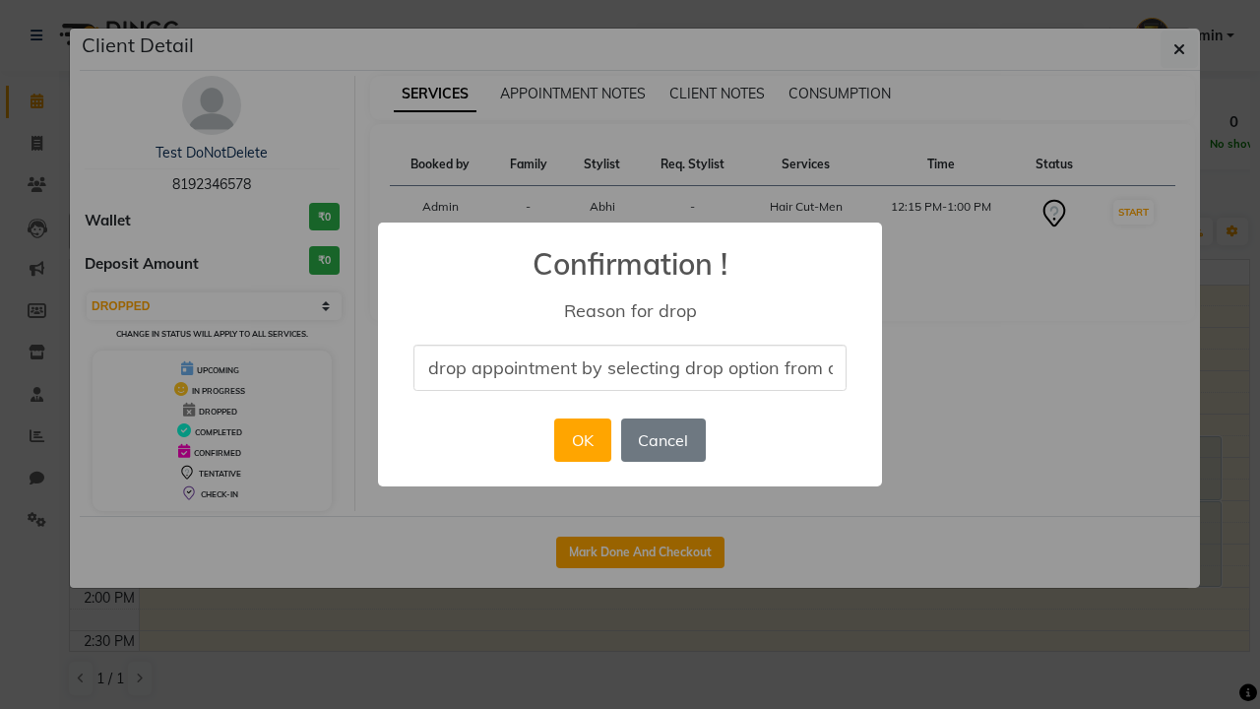
scroll to position [0, 81]
type input "drop appointment by selecting drop option from dropdown"
click at [582, 440] on button "OK" at bounding box center [582, 440] width 56 height 43
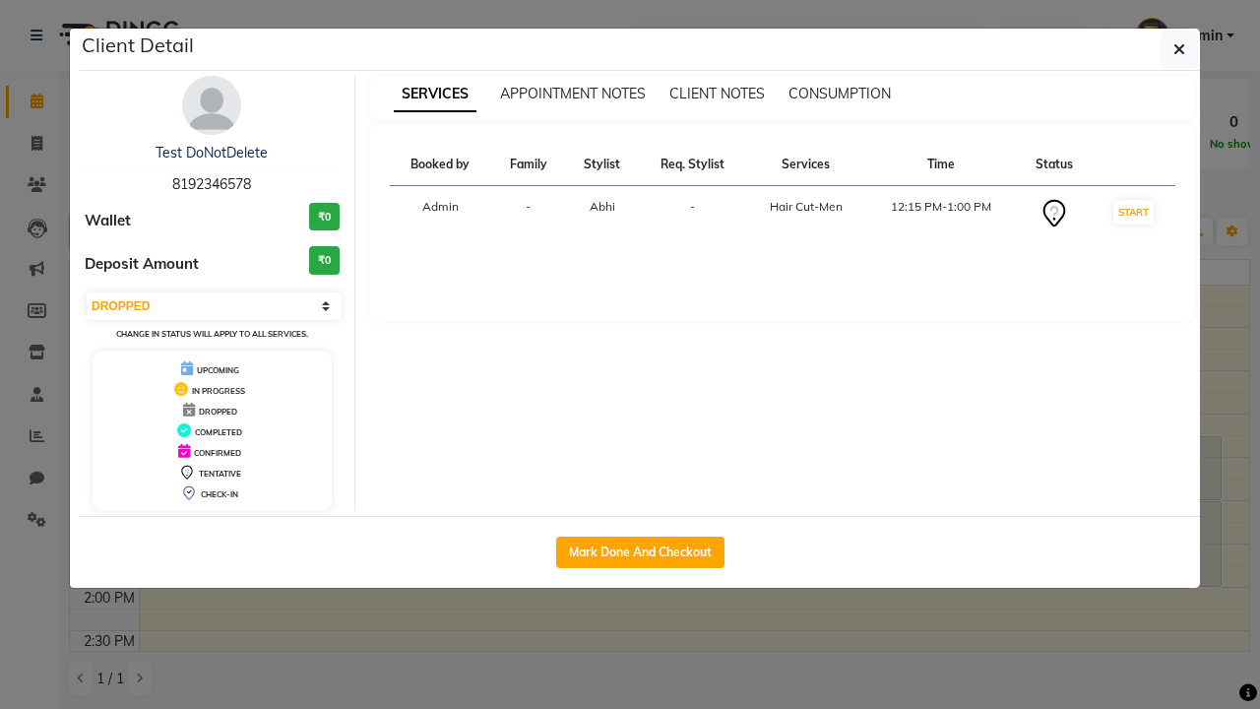
scroll to position [0, 0]
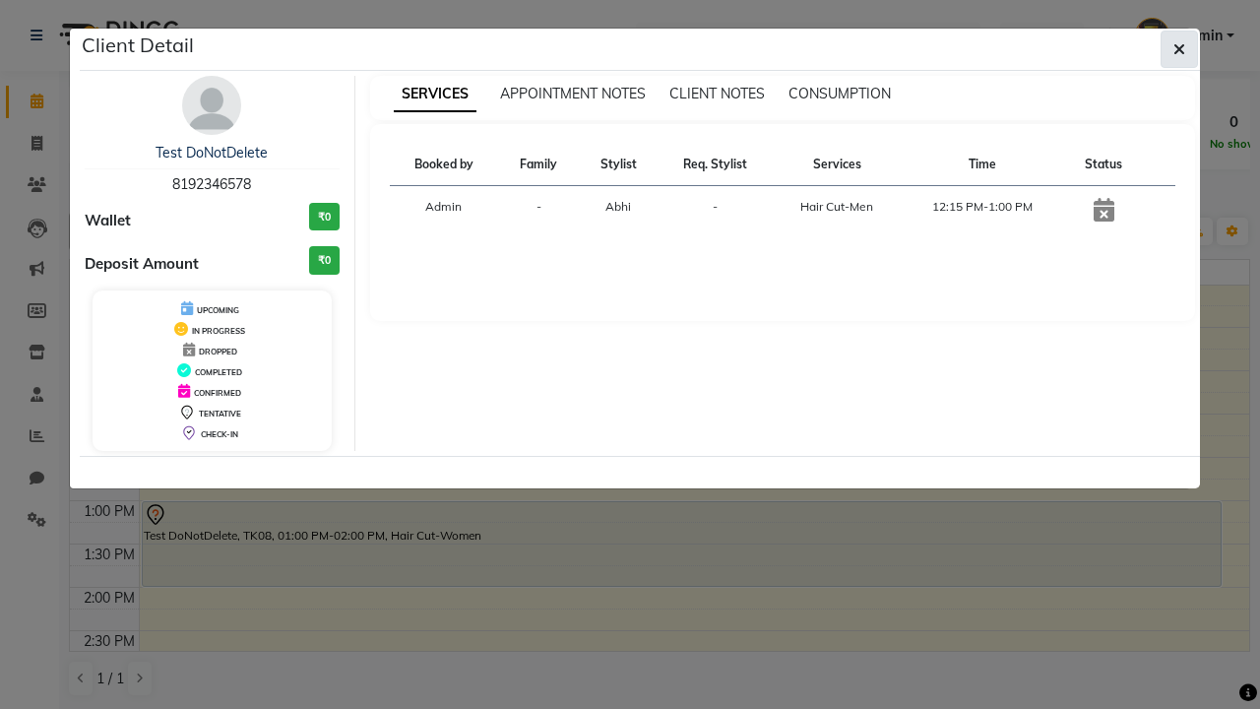
click at [1180, 49] on icon "button" at bounding box center [1180, 49] width 12 height 16
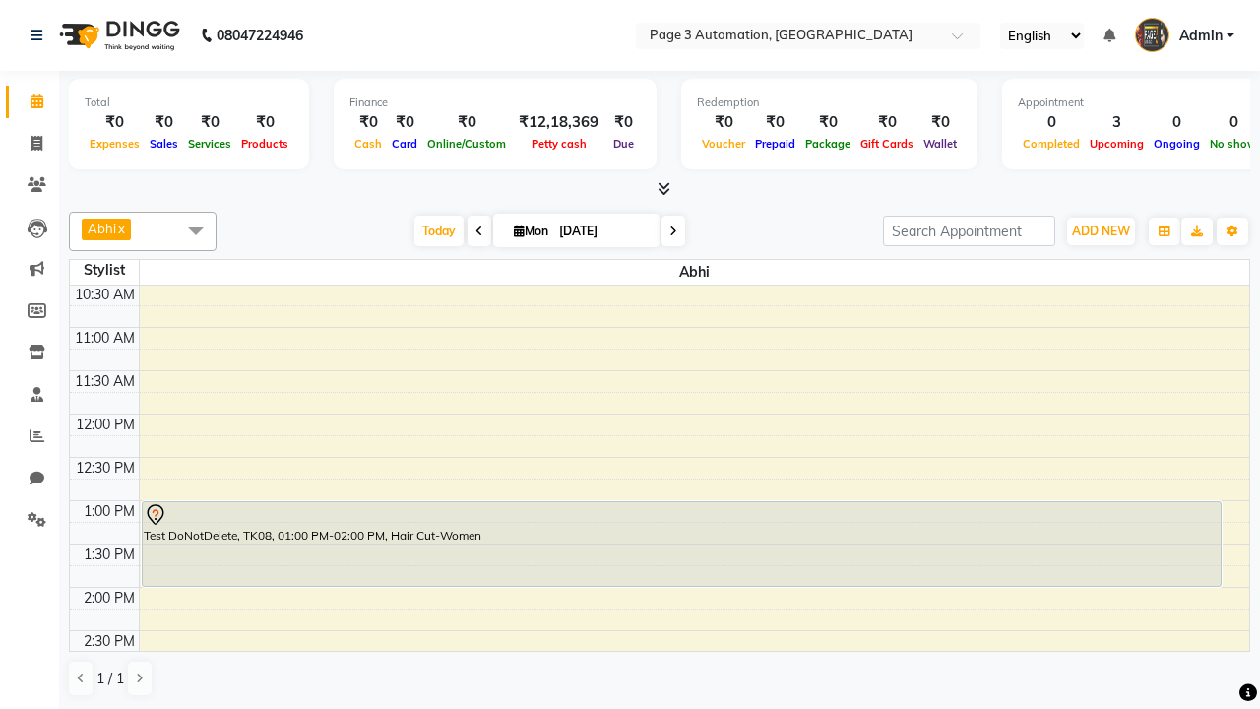
click at [681, 586] on div "Test DoNotDelete, TK08, 01:00 PM-02:00 PM, Hair Cut-Women" at bounding box center [682, 544] width 1078 height 84
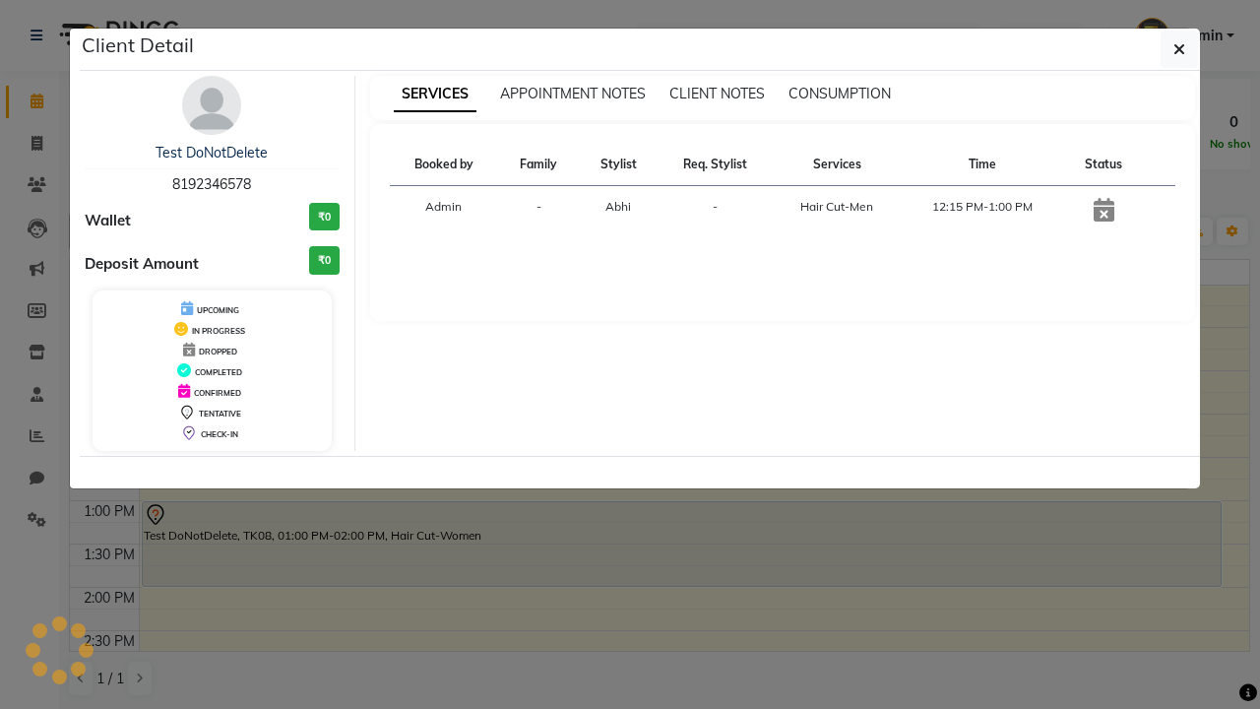
select select "2"
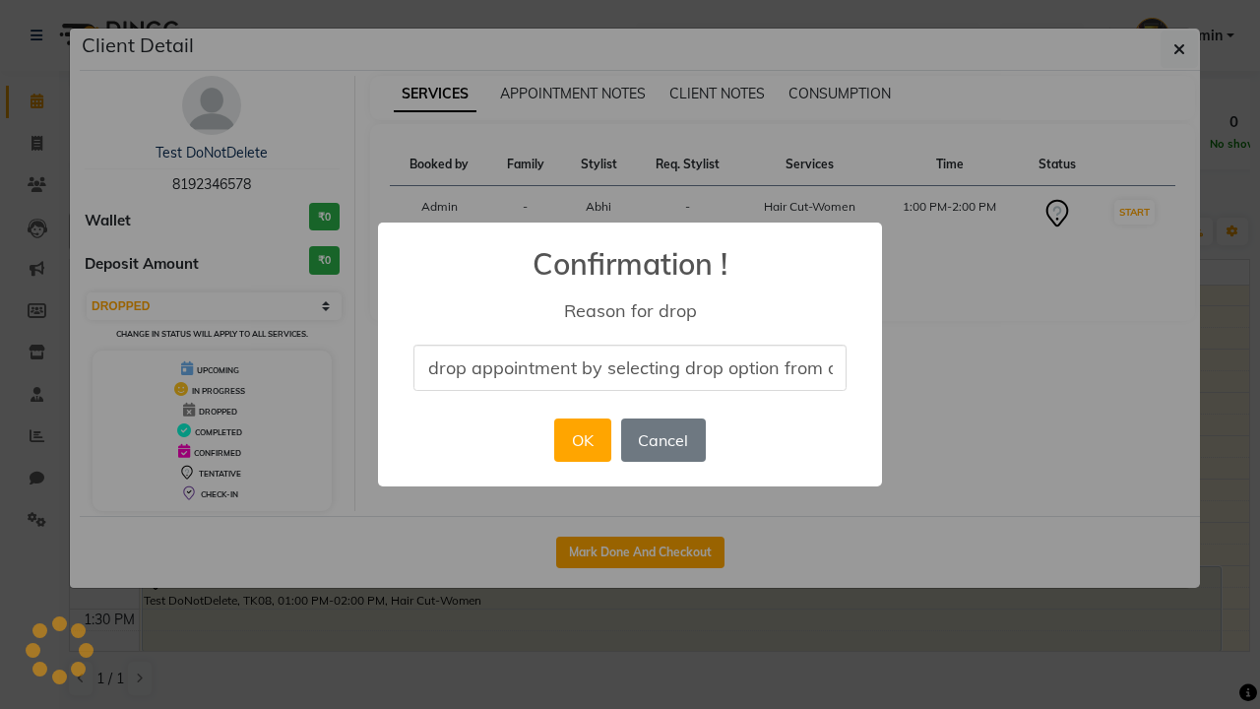
scroll to position [0, 81]
type input "drop appointment by selecting drop option from dropdown"
click at [582, 440] on button "OK" at bounding box center [582, 440] width 56 height 43
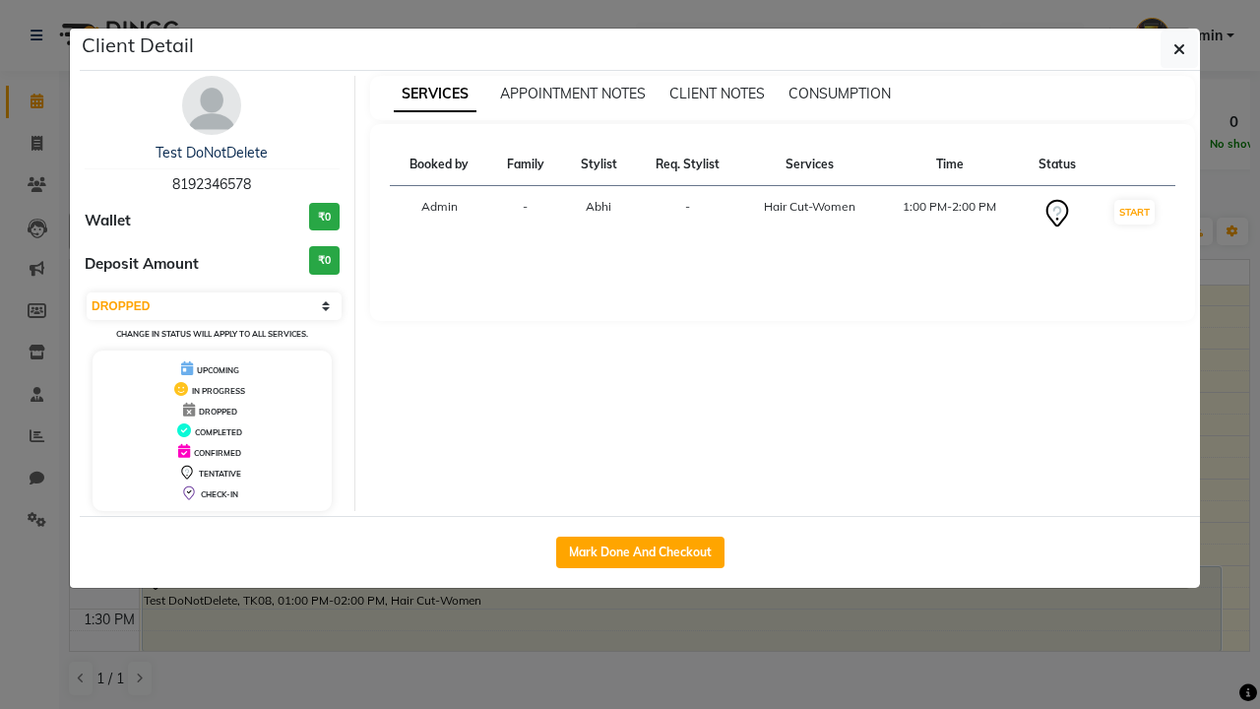
scroll to position [0, 0]
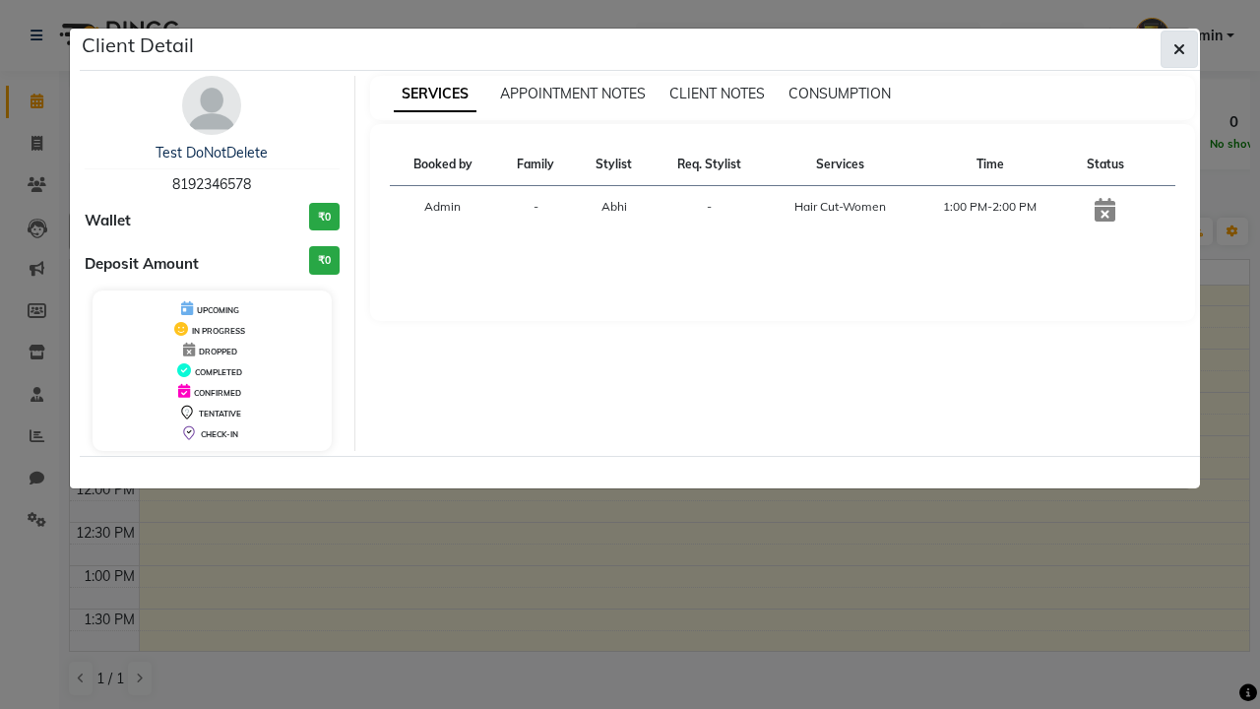
click at [1180, 49] on icon "button" at bounding box center [1180, 49] width 12 height 16
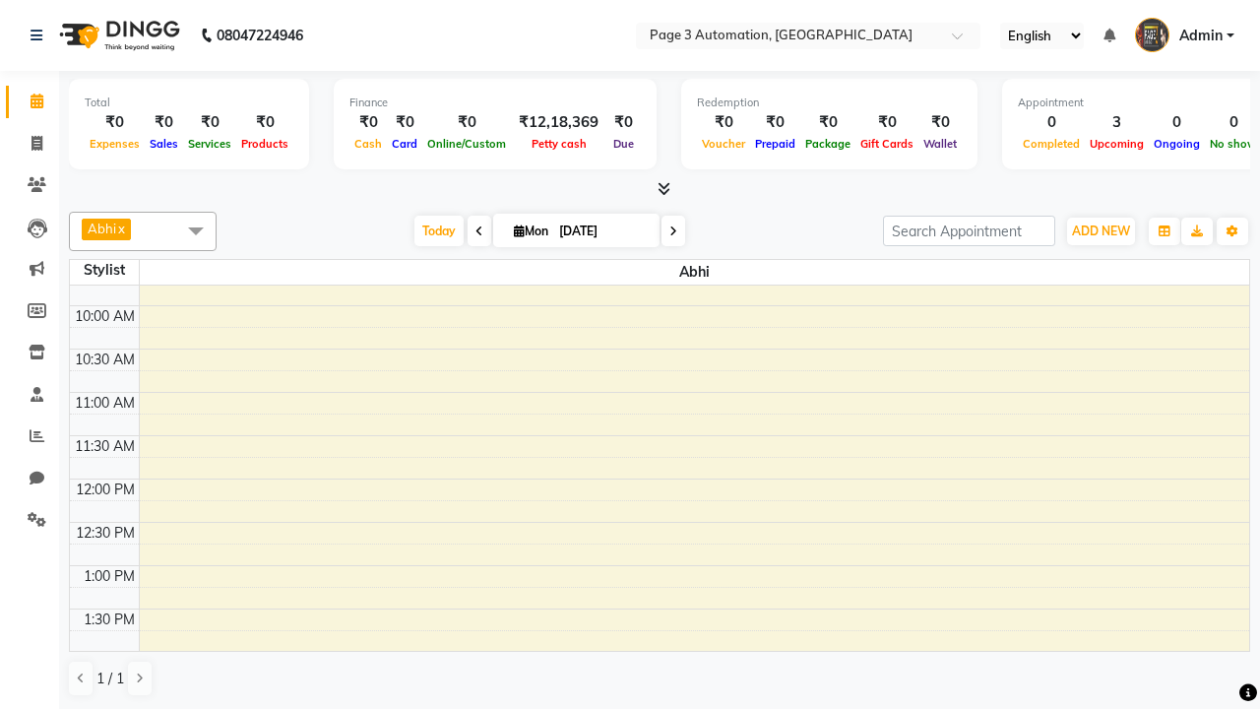
click at [196, 230] on span at bounding box center [195, 230] width 39 height 37
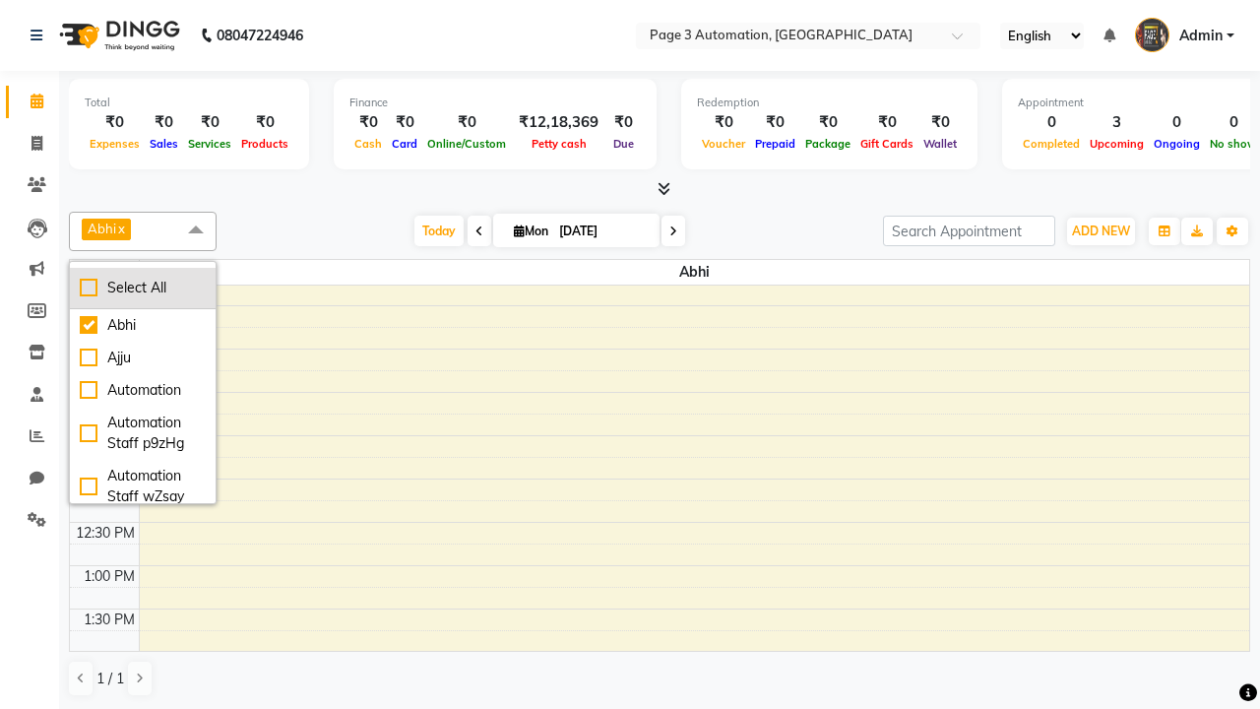
click at [143, 288] on div "Select All" at bounding box center [143, 288] width 126 height 21
checkbox input "true"
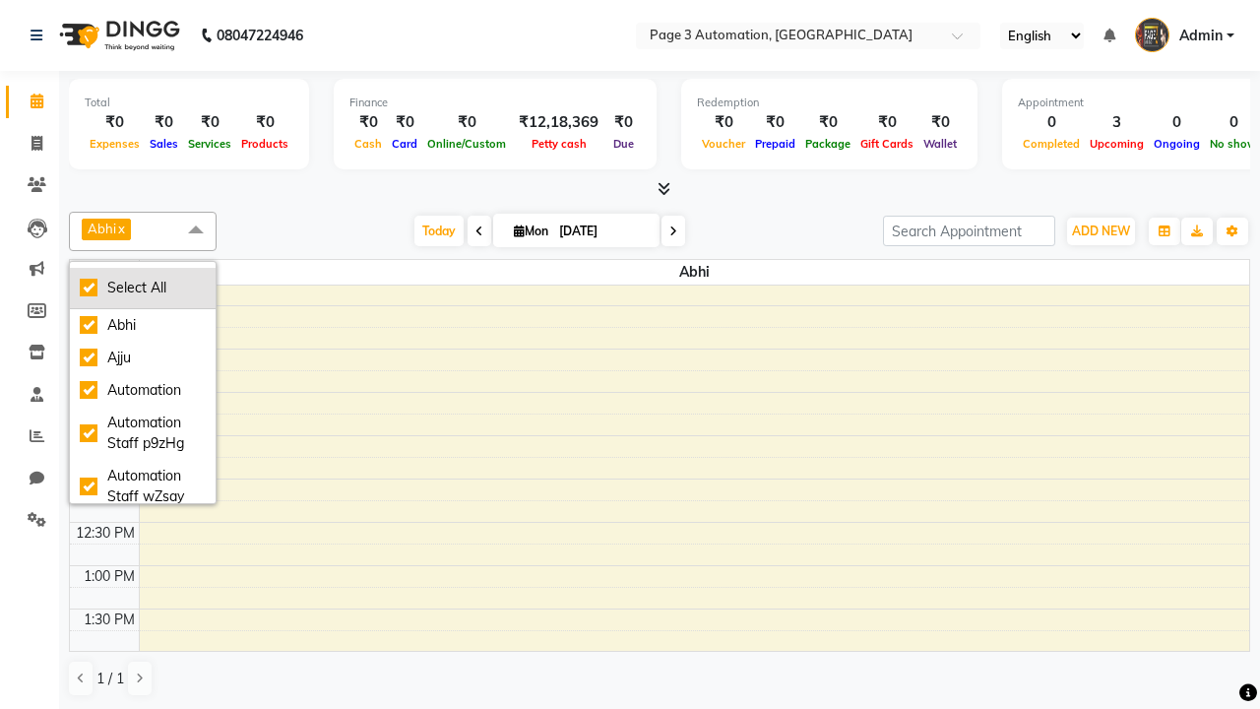
checkbox input "true"
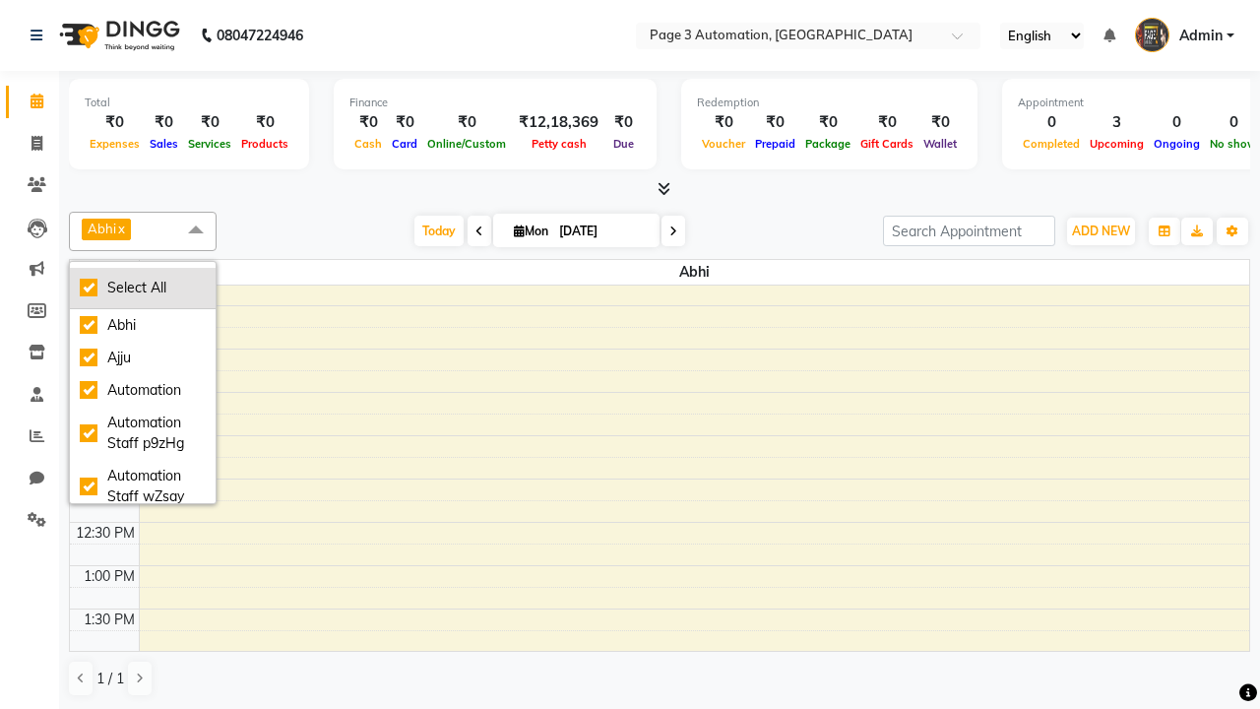
checkbox input "true"
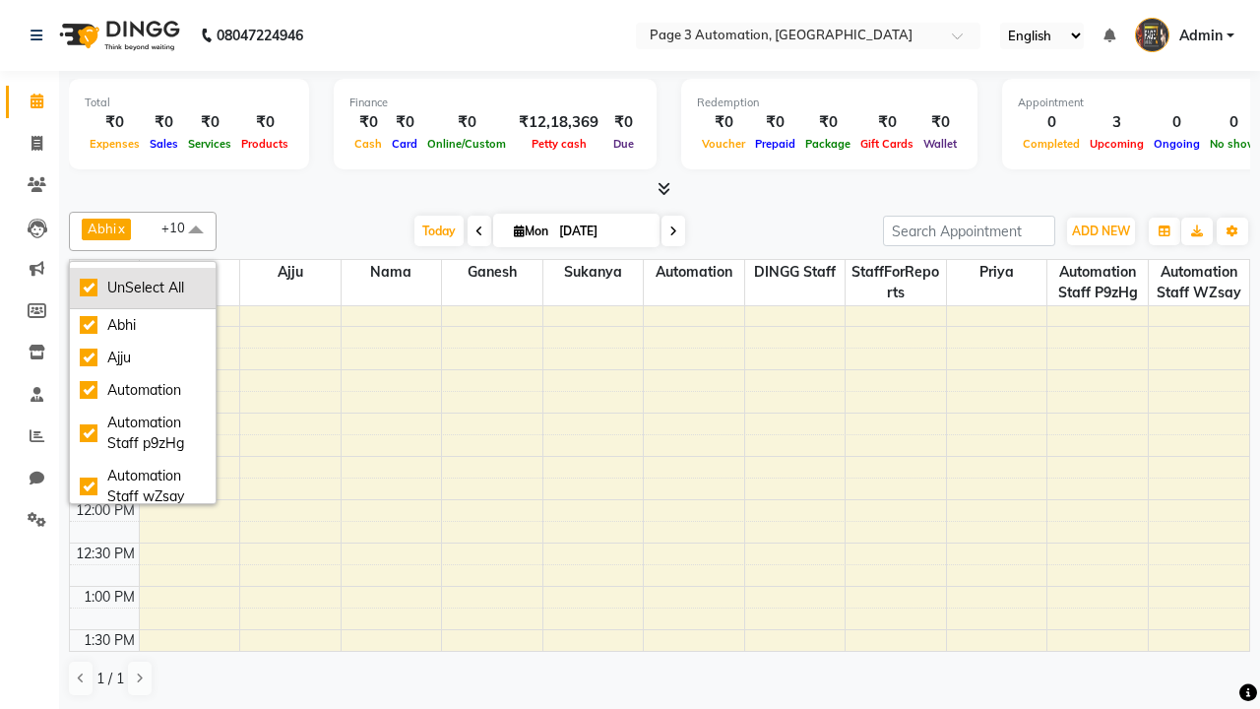
click at [143, 288] on div "UnSelect All" at bounding box center [143, 288] width 126 height 21
checkbox input "false"
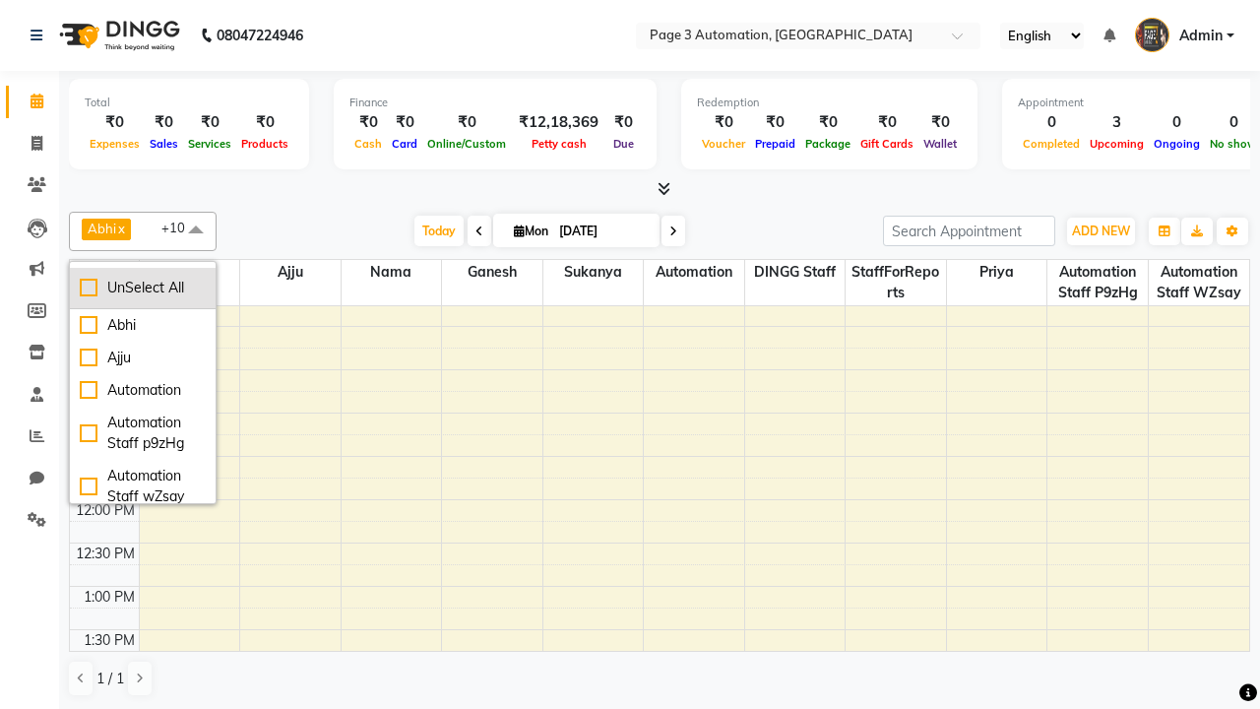
checkbox input "false"
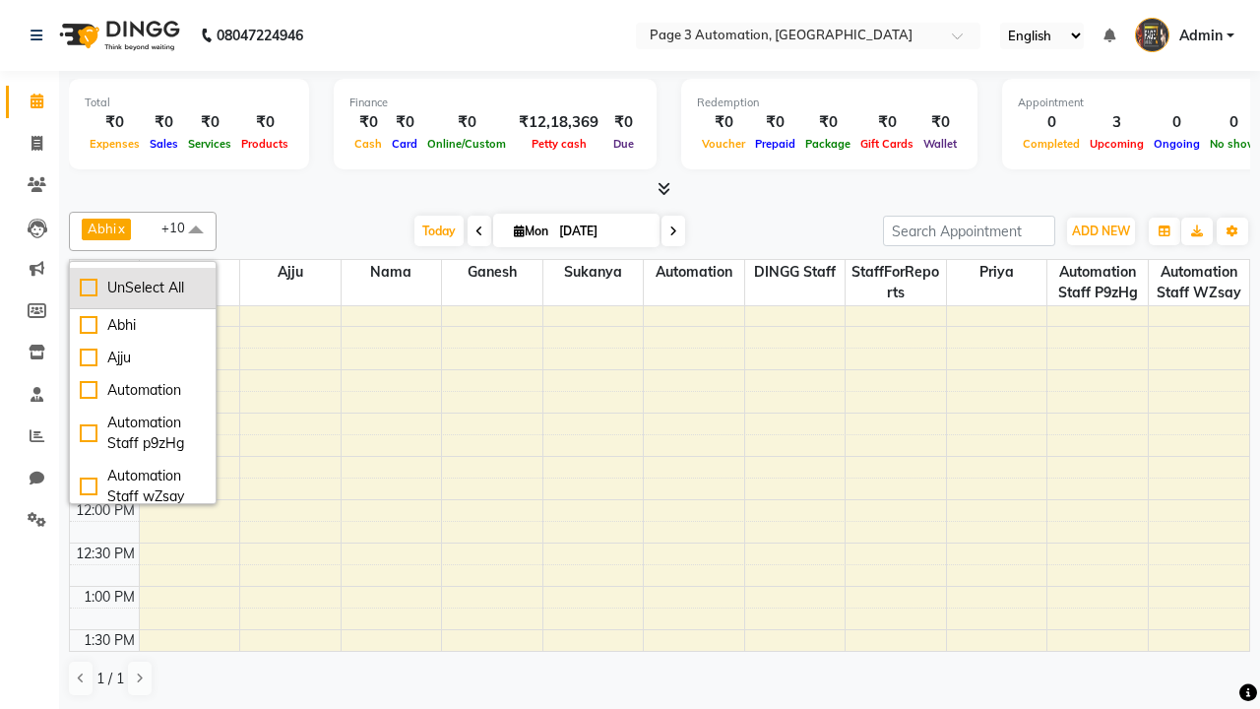
checkbox input "false"
